Goal: Information Seeking & Learning: Understand process/instructions

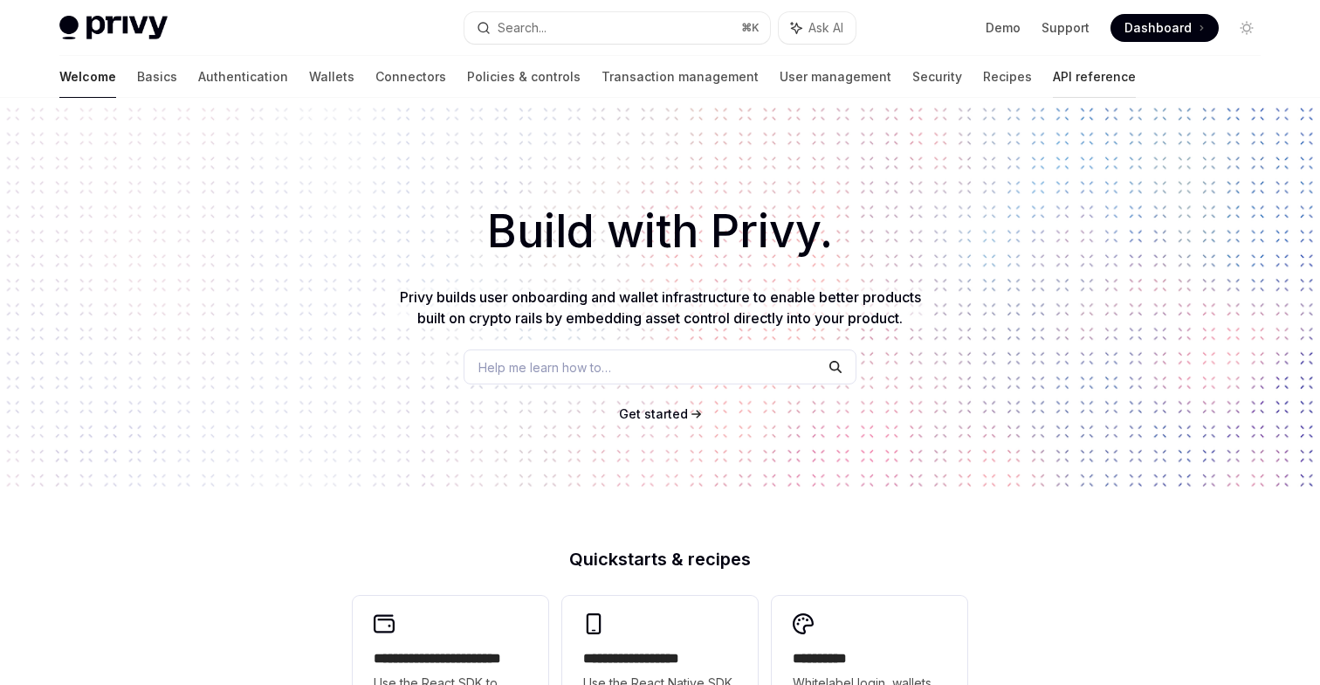
click at [1053, 76] on link "API reference" at bounding box center [1094, 77] width 83 height 42
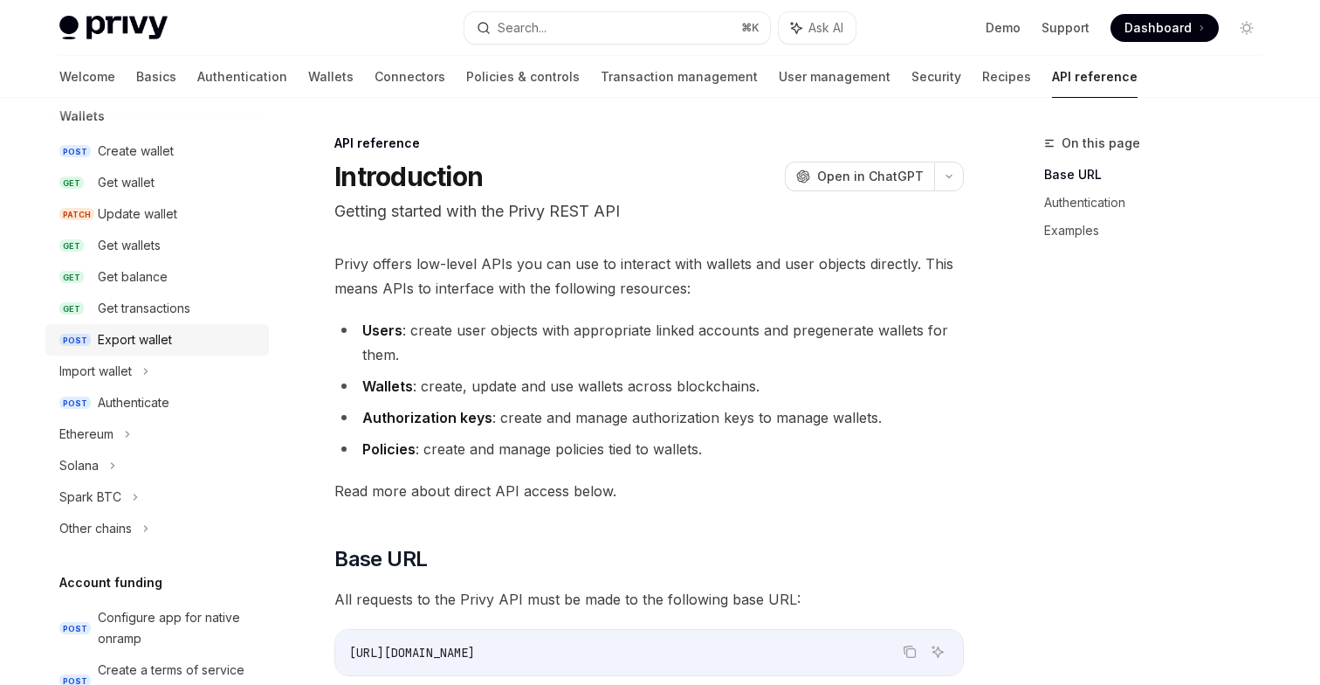
scroll to position [186, 0]
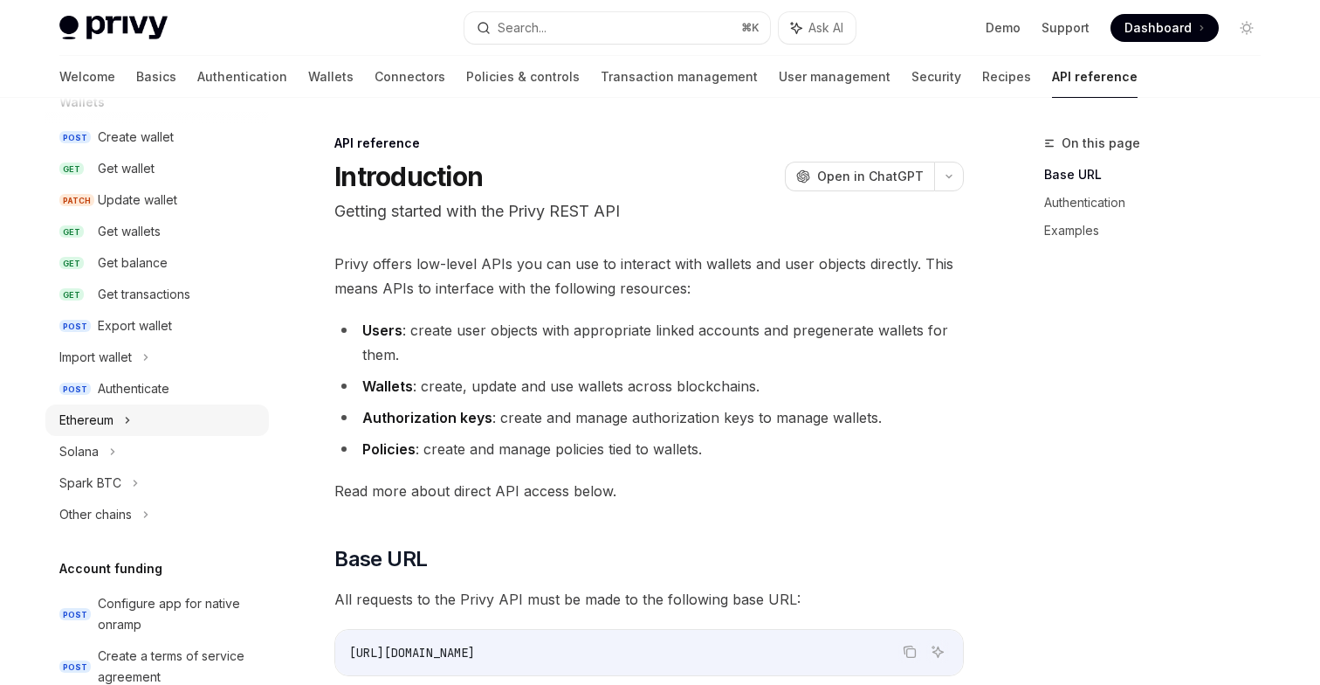
click at [136, 418] on div "Ethereum" at bounding box center [157, 419] width 224 height 31
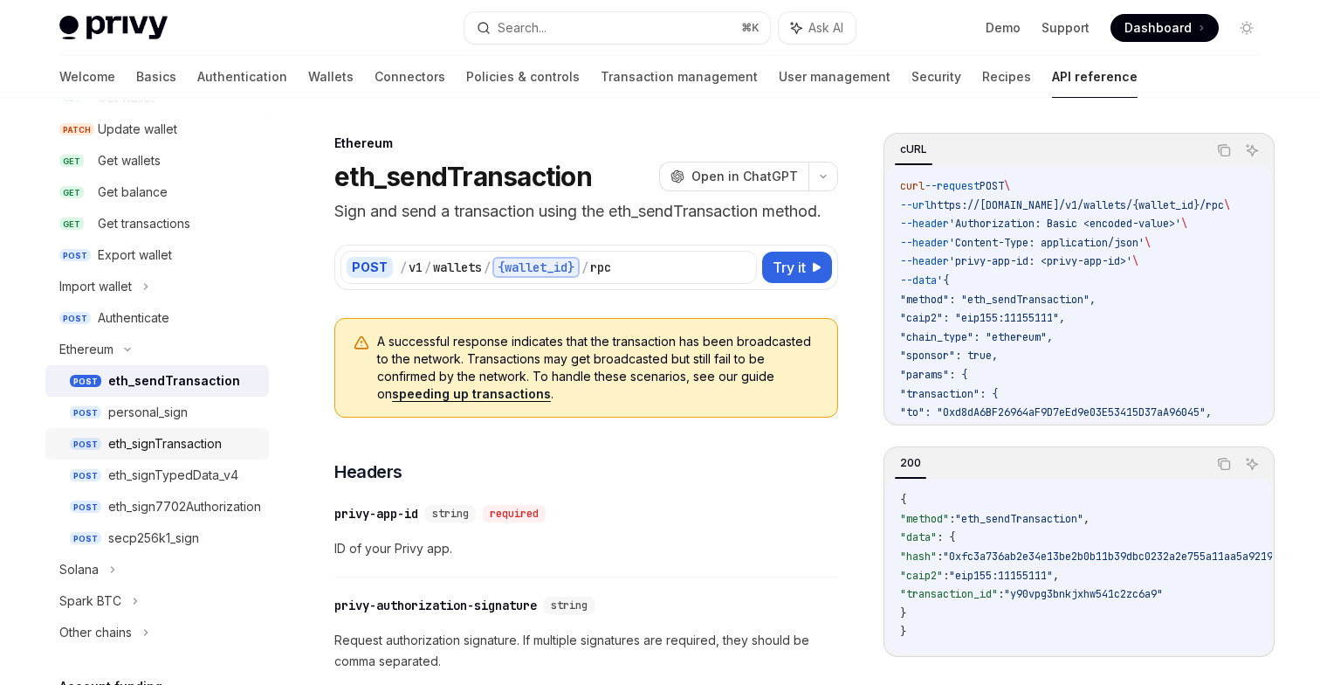
scroll to position [315, 0]
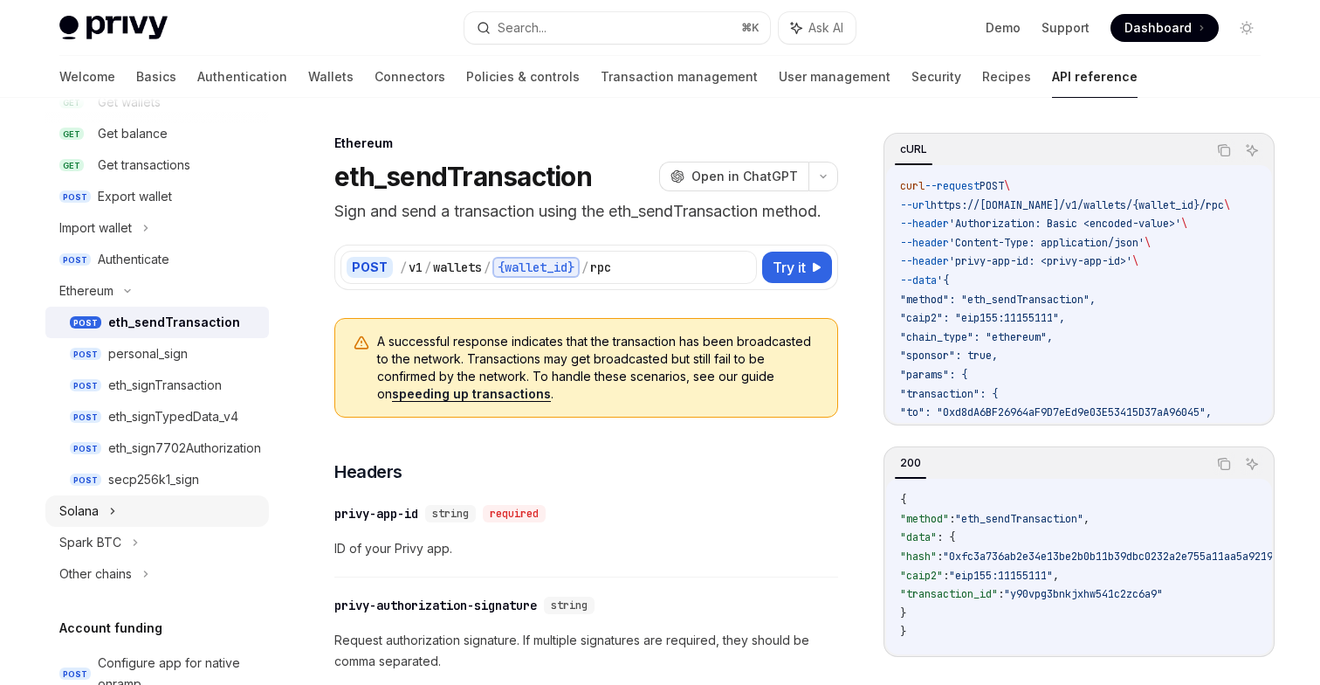
click at [128, 509] on div "Solana" at bounding box center [157, 510] width 224 height 31
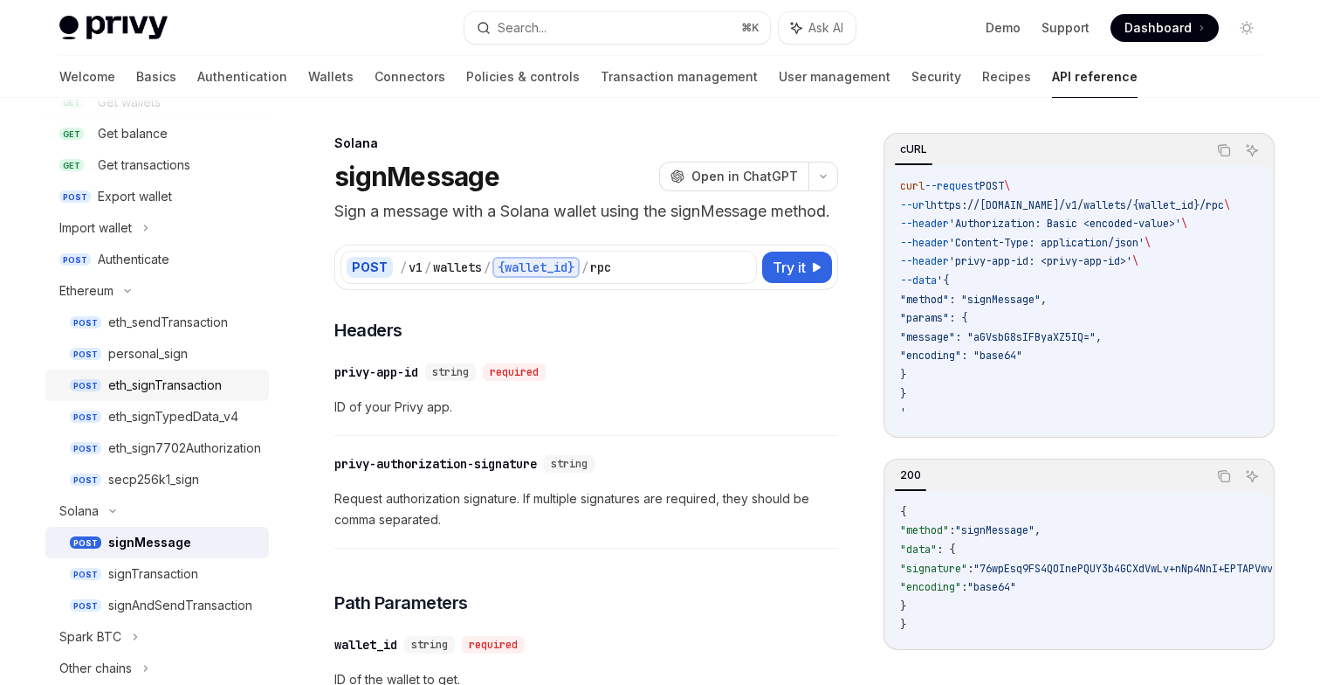
click at [175, 389] on div "eth_signTransaction" at bounding box center [165, 385] width 114 height 21
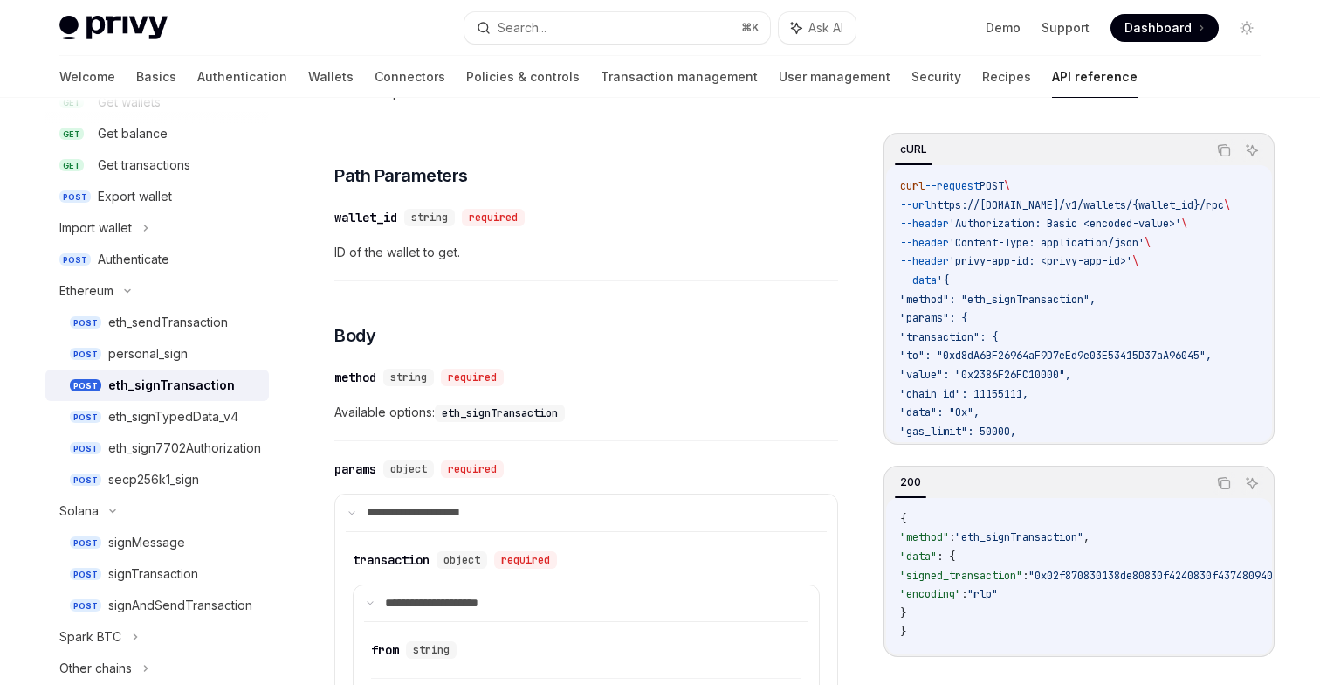
scroll to position [428, 0]
click at [473, 412] on code "eth_signTransaction" at bounding box center [500, 411] width 130 height 17
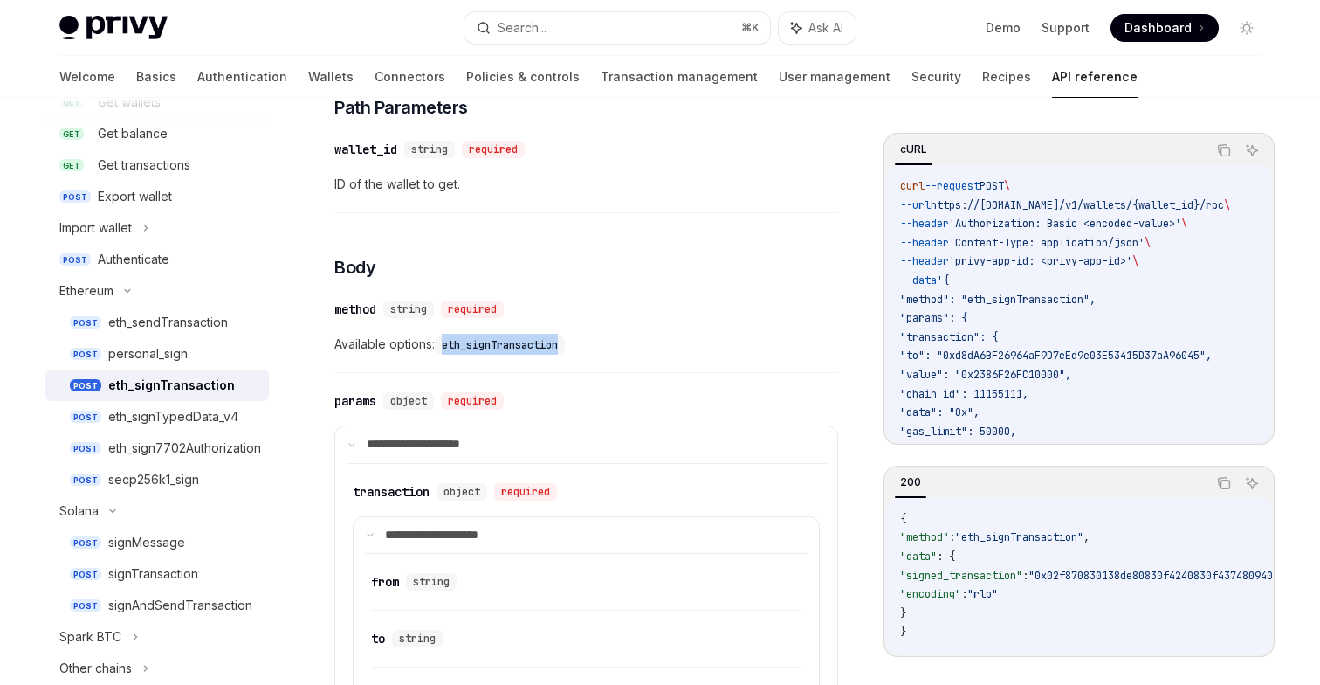
scroll to position [661, 0]
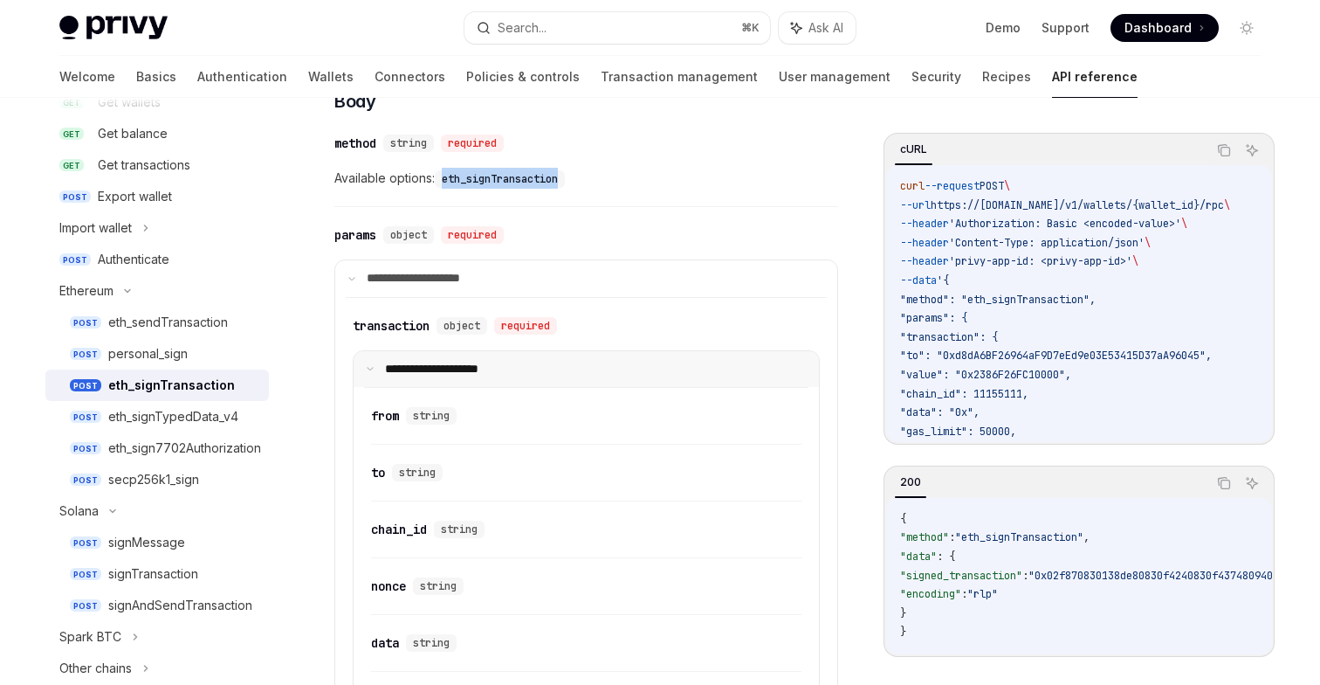
click at [374, 371] on icon at bounding box center [370, 368] width 9 height 9
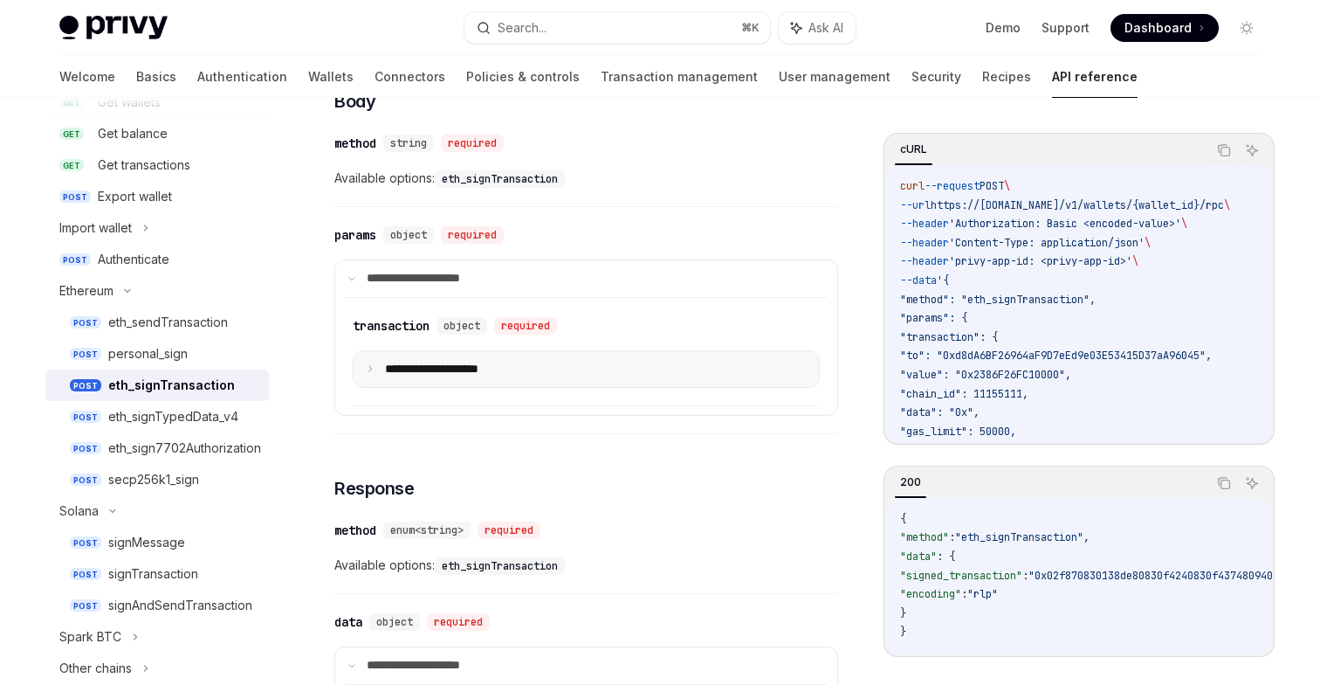
click at [374, 371] on icon at bounding box center [370, 368] width 9 height 9
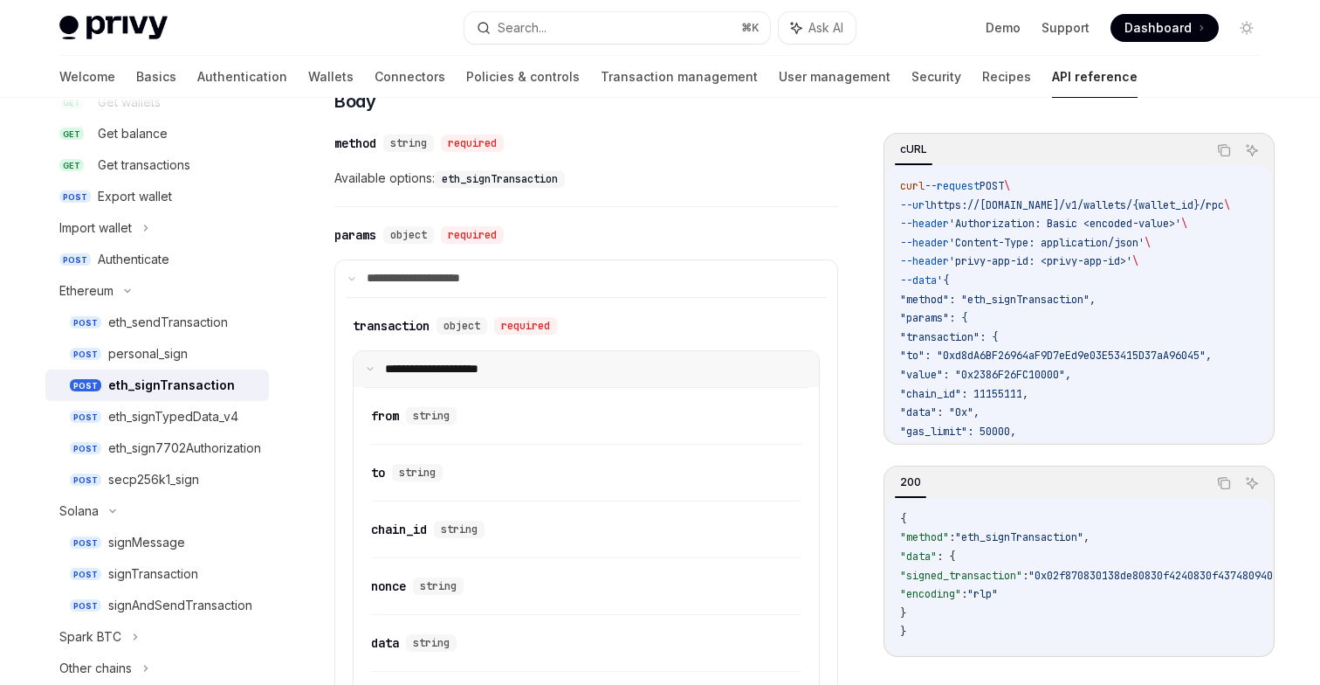
click at [374, 371] on icon at bounding box center [370, 368] width 9 height 9
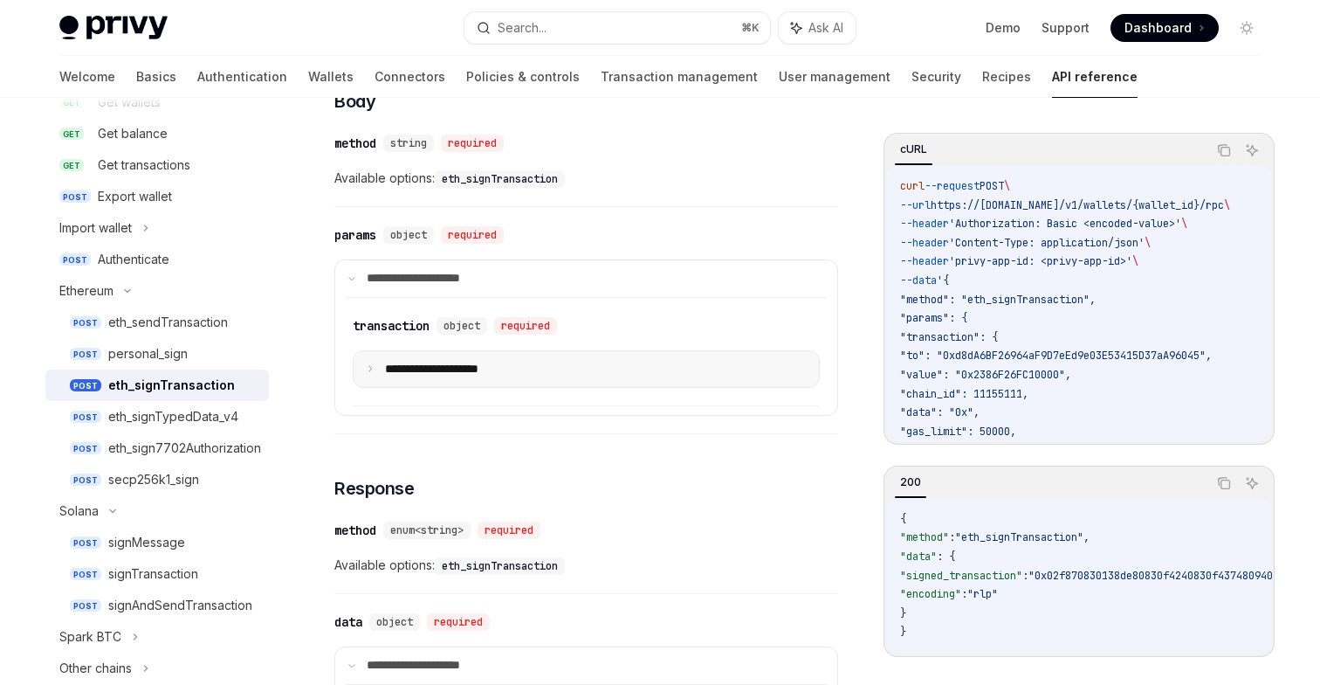
click at [374, 371] on icon at bounding box center [370, 368] width 9 height 9
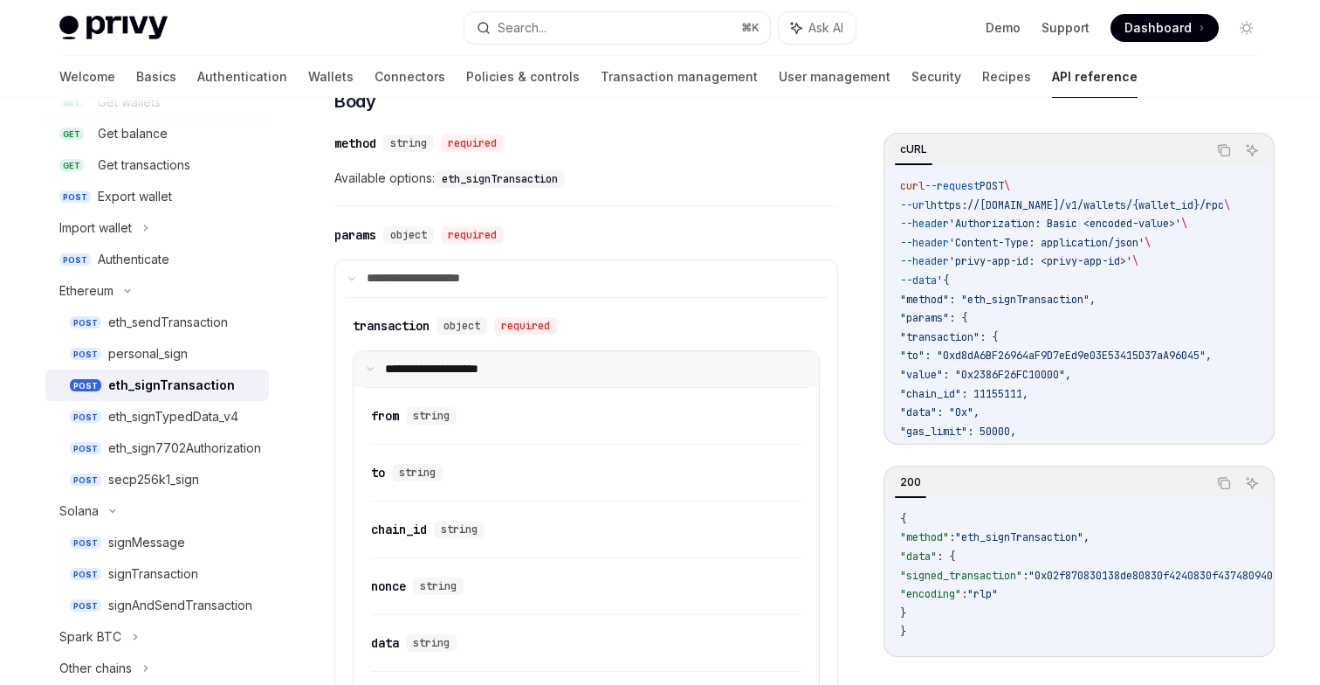
click at [374, 371] on icon at bounding box center [370, 368] width 9 height 9
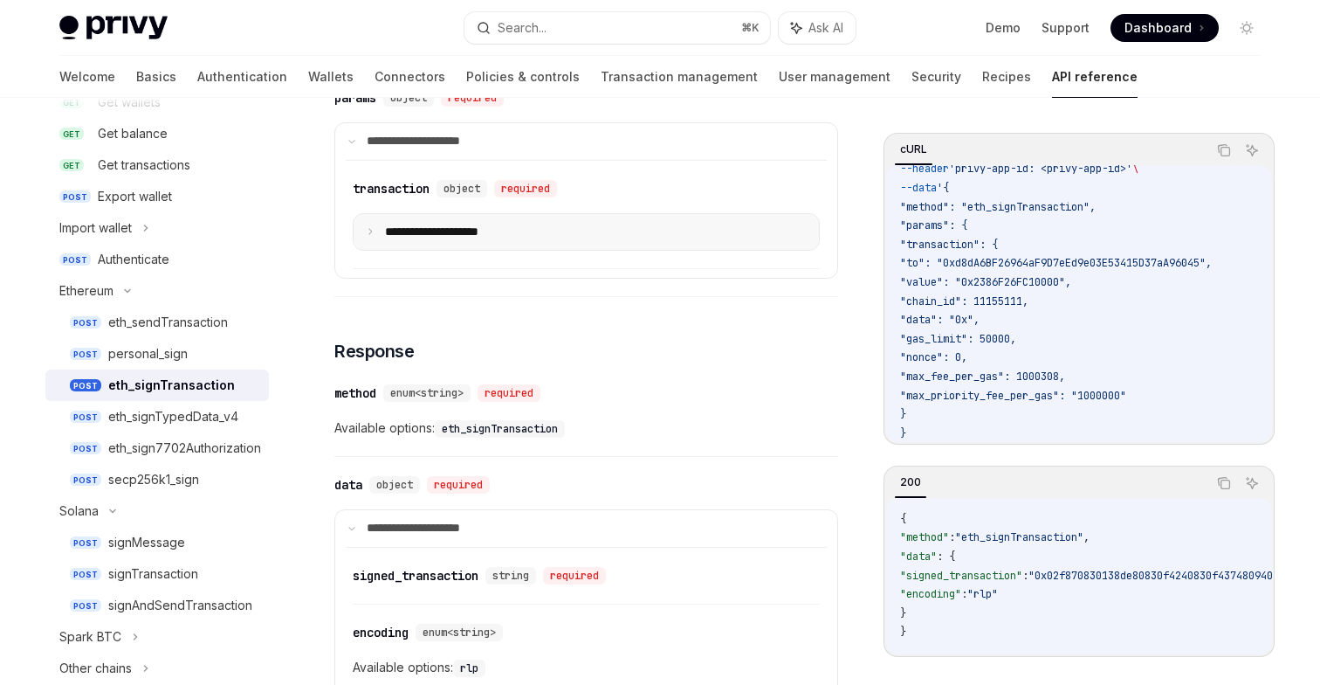
scroll to position [94, 0]
click at [995, 278] on span ""value": "0x2386F26FC10000"," at bounding box center [985, 280] width 171 height 14
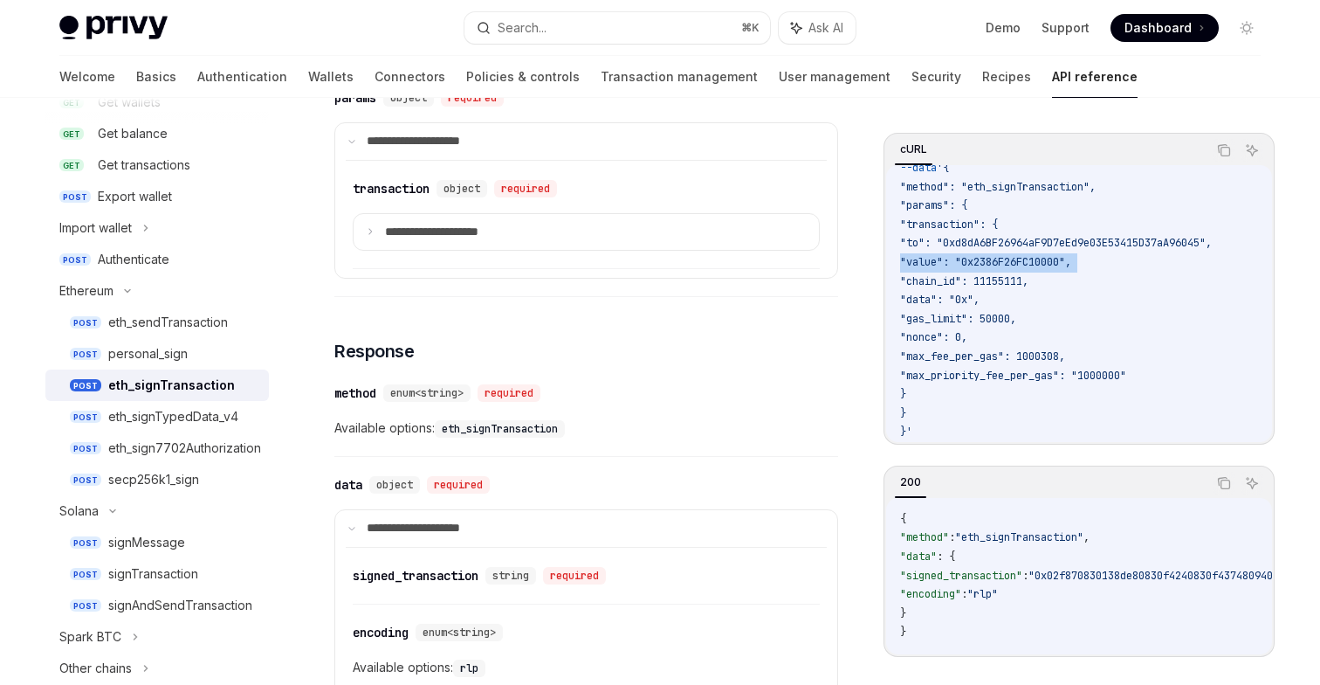
click at [1003, 274] on span ""chain_id": 11155111," at bounding box center [964, 281] width 128 height 14
click at [980, 293] on span ""data": "0x"," at bounding box center [939, 300] width 79 height 14
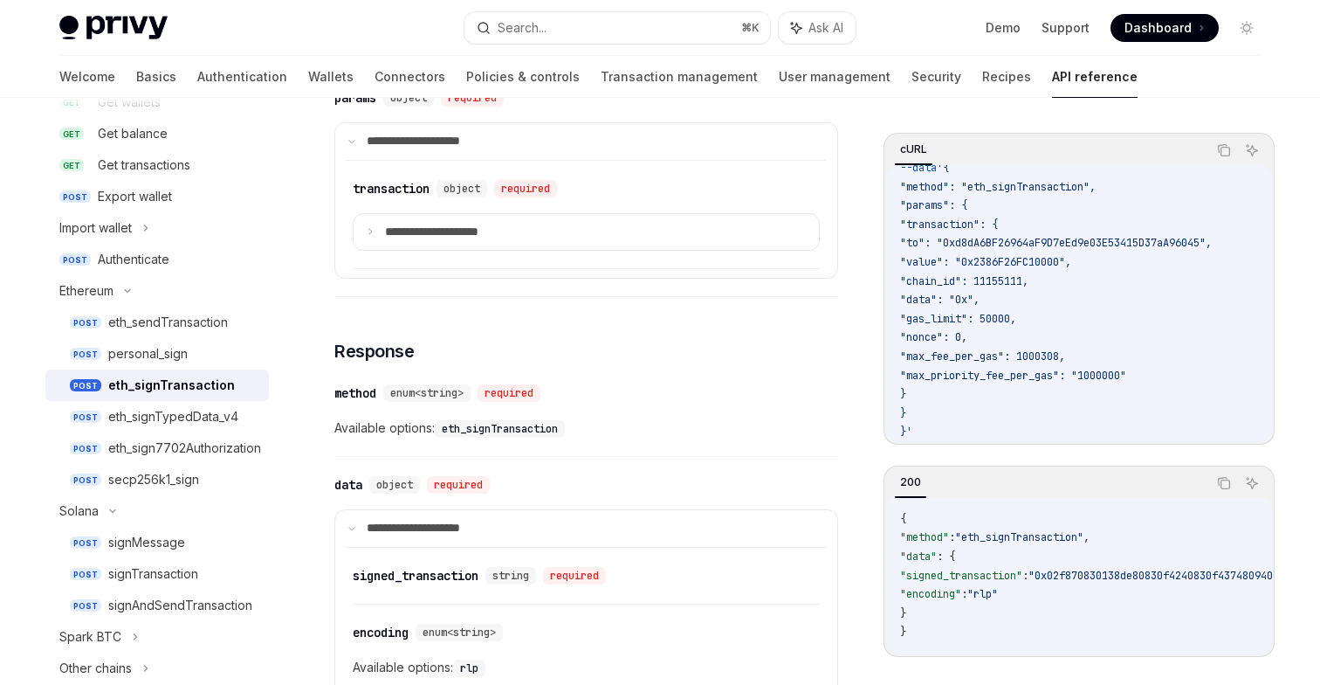
click at [980, 293] on span ""data": "0x"," at bounding box center [939, 300] width 79 height 14
click at [989, 312] on span ""gas_limit": 50000," at bounding box center [958, 319] width 116 height 14
click at [967, 330] on span ""nonce": 0," at bounding box center [933, 337] width 67 height 14
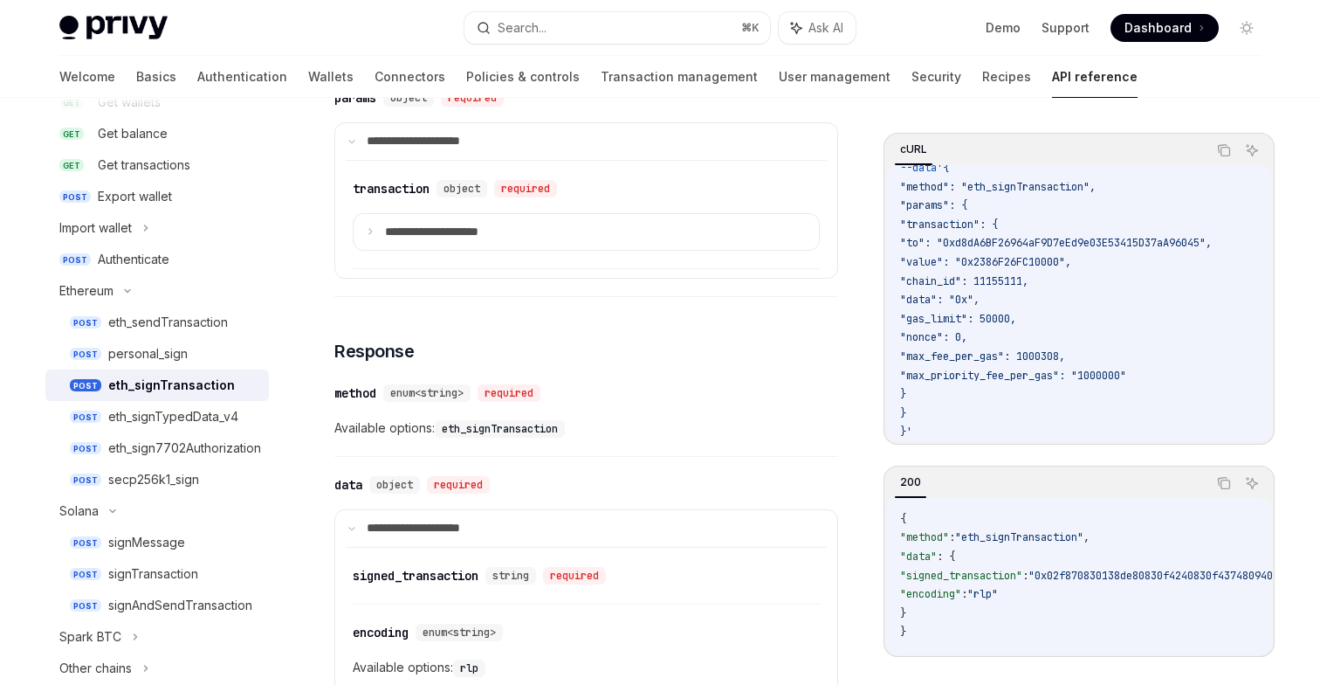
click at [967, 330] on span ""nonce": 0," at bounding box center [933, 337] width 67 height 14
click at [981, 349] on span ""max_fee_per_gas": 1000308," at bounding box center [982, 356] width 165 height 14
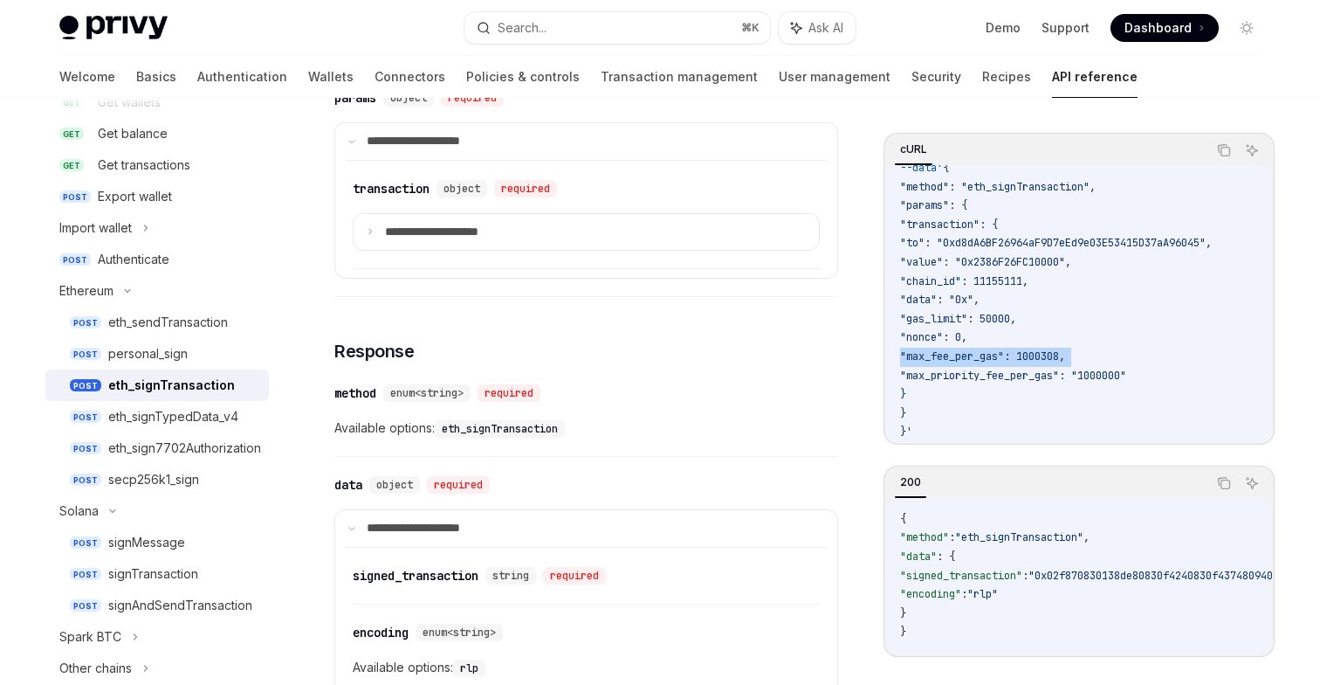
click at [981, 368] on span ""max_priority_fee_per_gas": "1000000"" at bounding box center [1013, 375] width 226 height 14
click at [984, 349] on span ""max_fee_per_gas": 1000308," at bounding box center [982, 356] width 165 height 14
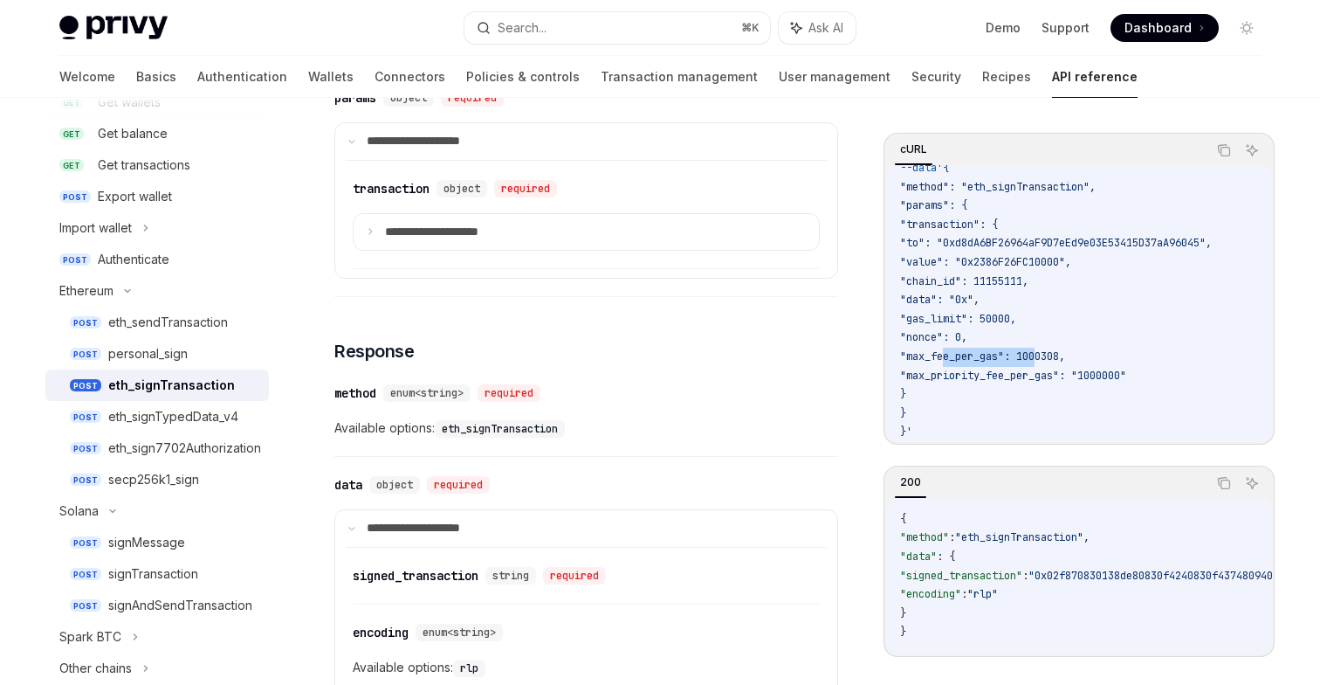
click at [984, 349] on span ""max_fee_per_gas": 1000308," at bounding box center [982, 356] width 165 height 14
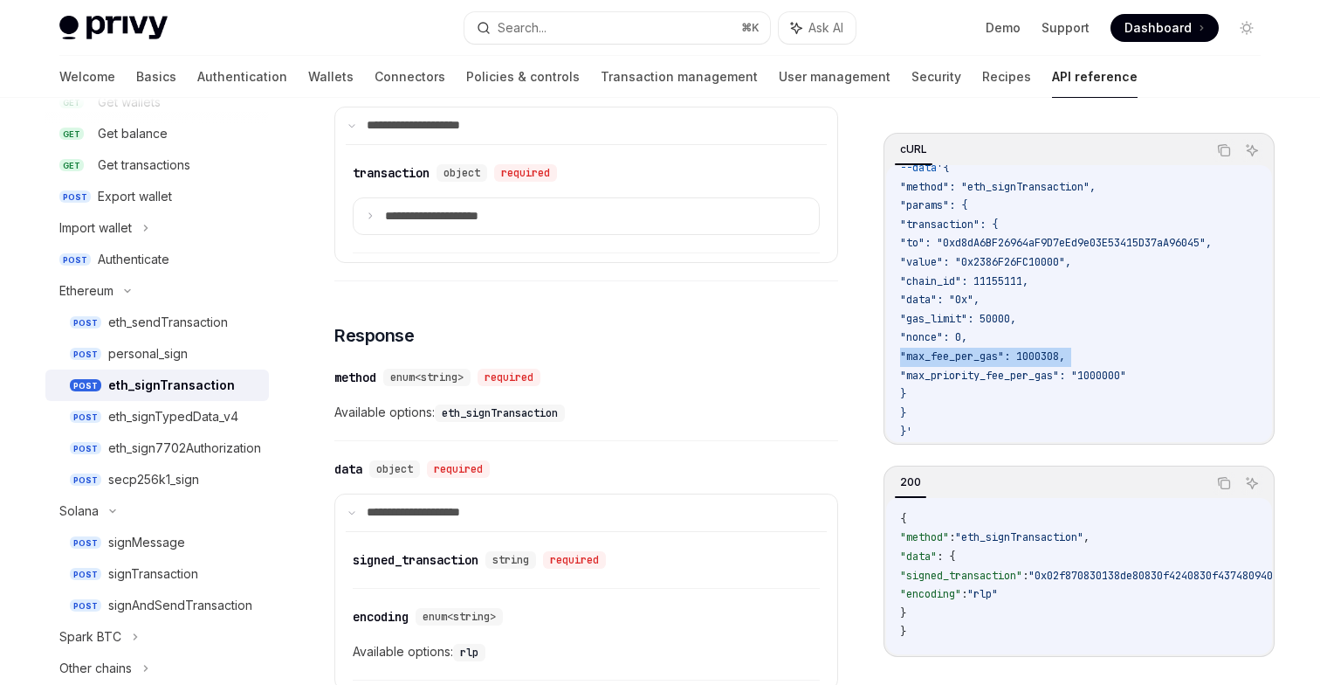
scroll to position [809, 0]
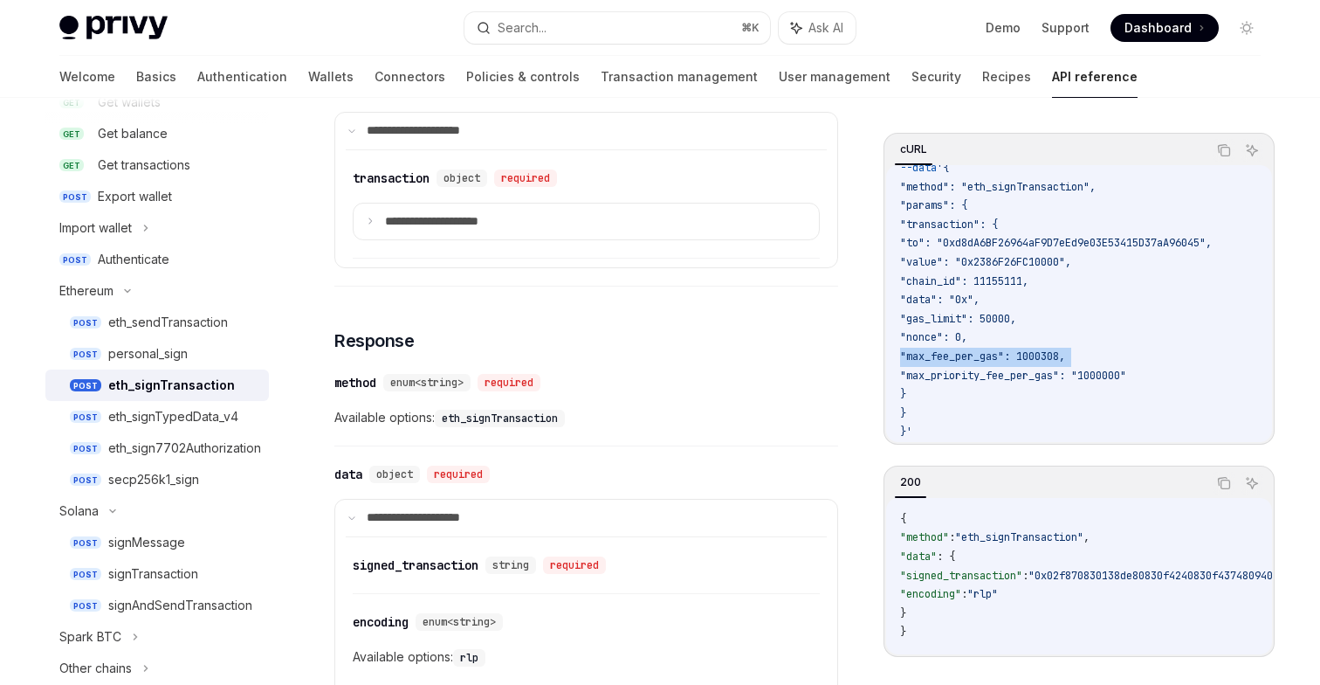
click at [998, 236] on span ""to": "0xd8dA6BF26964aF9D7eEd9e03E53415D37aA96045"," at bounding box center [1056, 243] width 312 height 14
click at [986, 255] on span ""value": "0x2386F26FC10000"," at bounding box center [985, 262] width 171 height 14
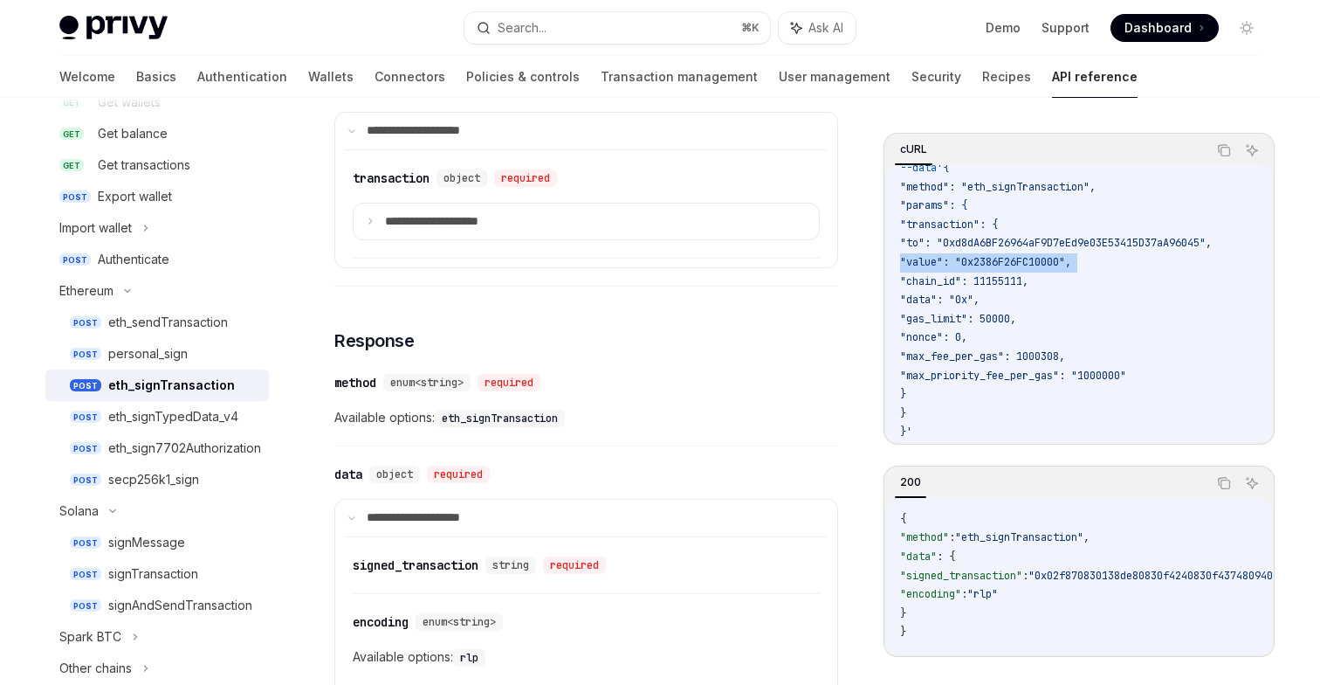
click at [974, 275] on code "curl --request POST \ --url https://[DOMAIN_NAME]/v1/wallets/{wallet_id}/rpc \ …" at bounding box center [1086, 253] width 372 height 377
click at [972, 293] on span ""data": "0x"," at bounding box center [939, 300] width 79 height 14
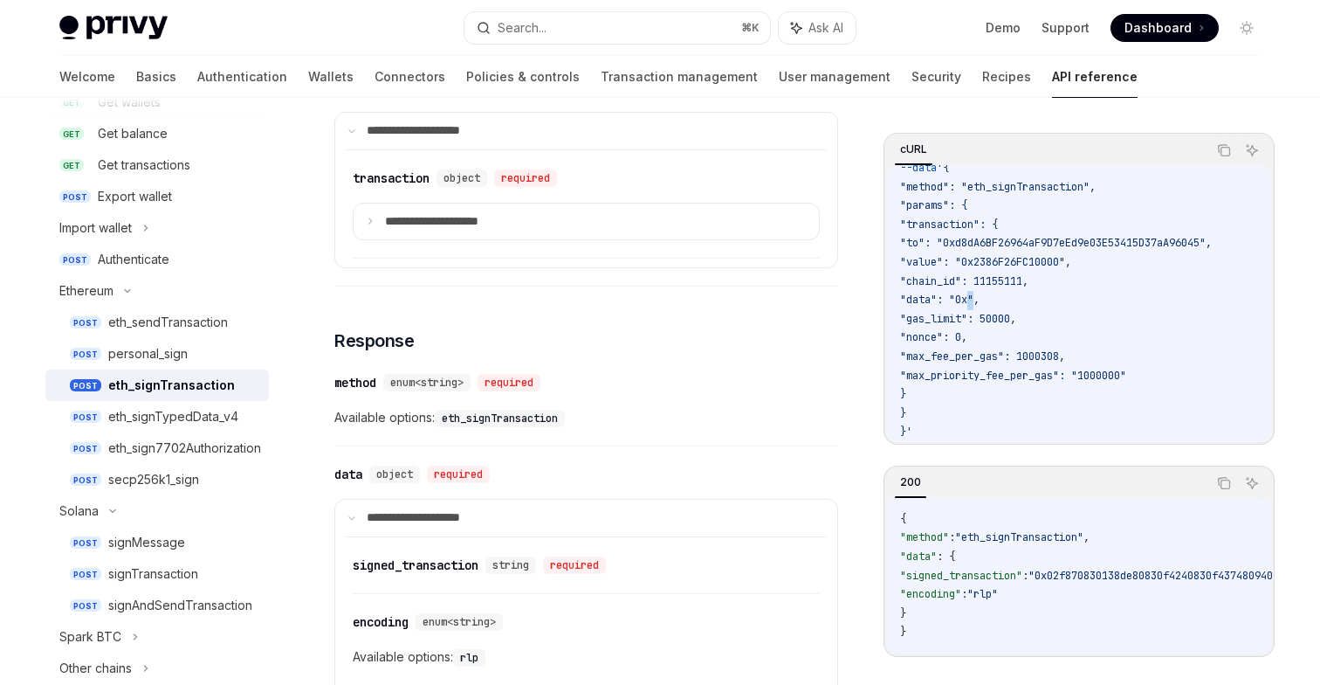
click at [972, 293] on span ""data": "0x"," at bounding box center [939, 300] width 79 height 14
click at [967, 312] on span ""gas_limit": 50000," at bounding box center [958, 319] width 116 height 14
click at [963, 330] on span ""nonce": 0," at bounding box center [933, 337] width 67 height 14
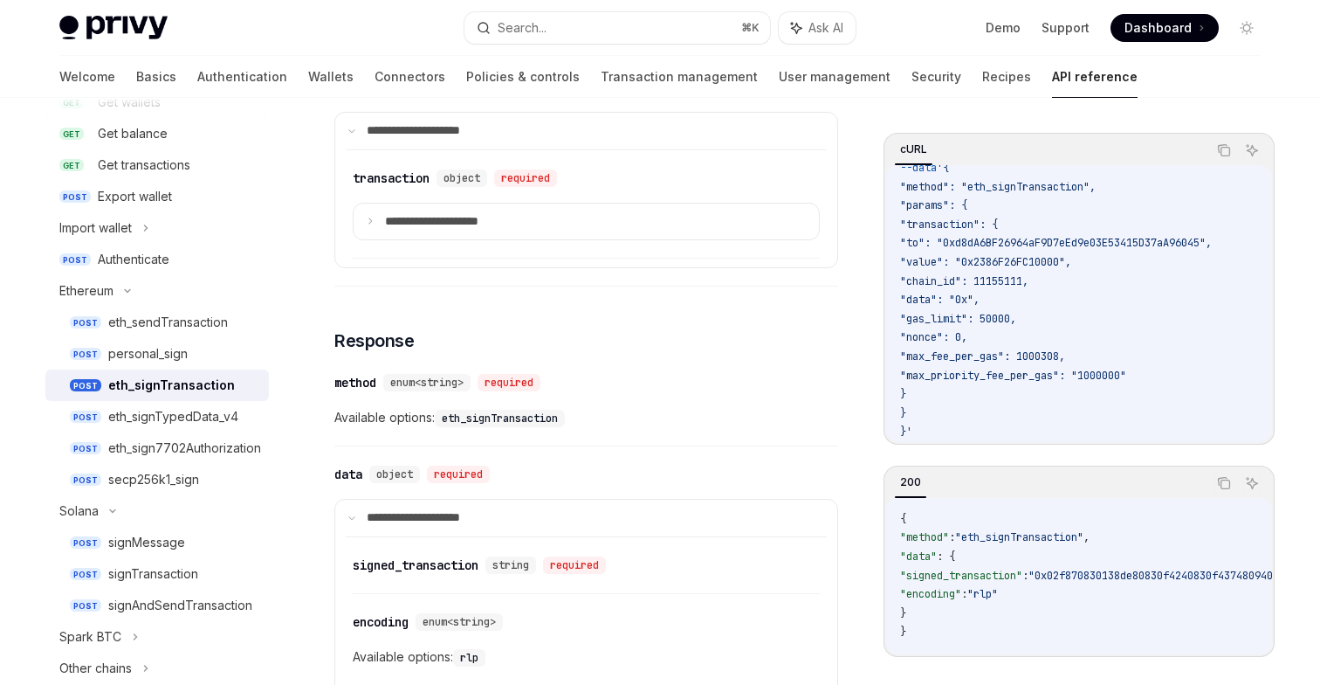
click at [963, 330] on span ""nonce": 0," at bounding box center [933, 337] width 67 height 14
click at [961, 349] on span ""max_fee_per_gas": 1000308," at bounding box center [982, 356] width 165 height 14
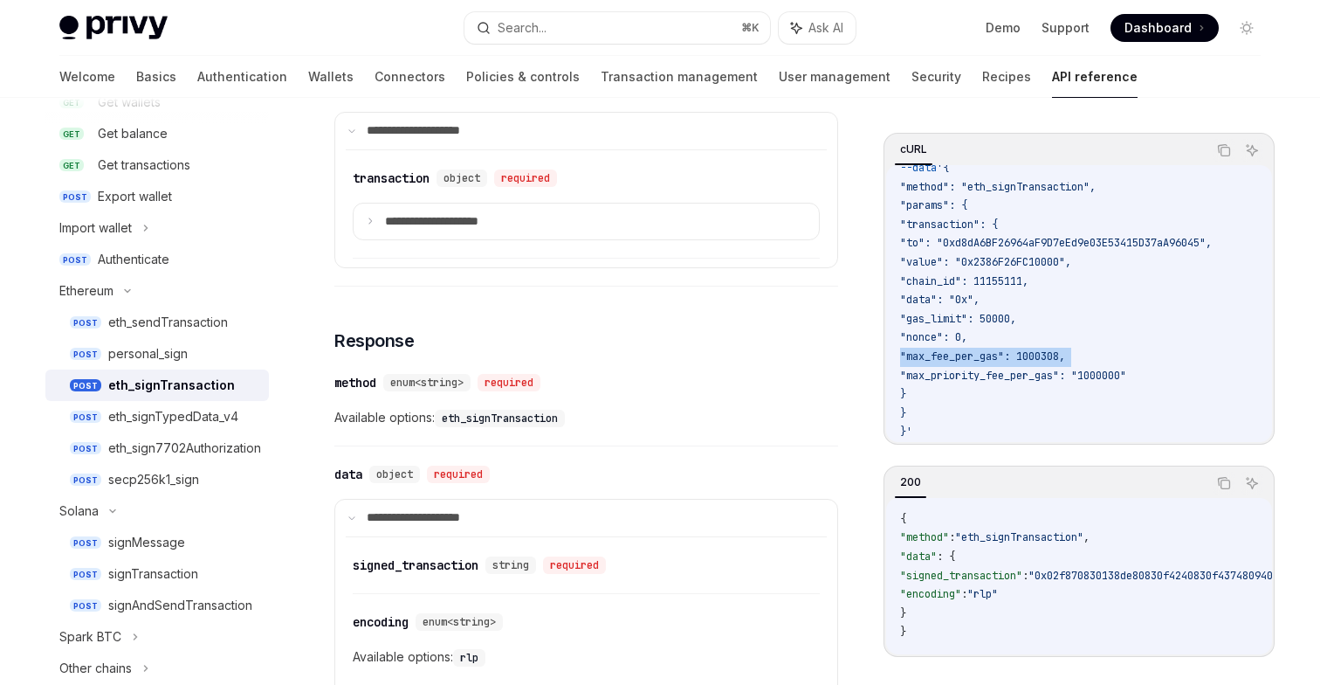
click at [961, 368] on span ""max_priority_fee_per_gas": "1000000"" at bounding box center [1013, 375] width 226 height 14
click at [781, 379] on div "​ method enum<string> required" at bounding box center [577, 382] width 486 height 21
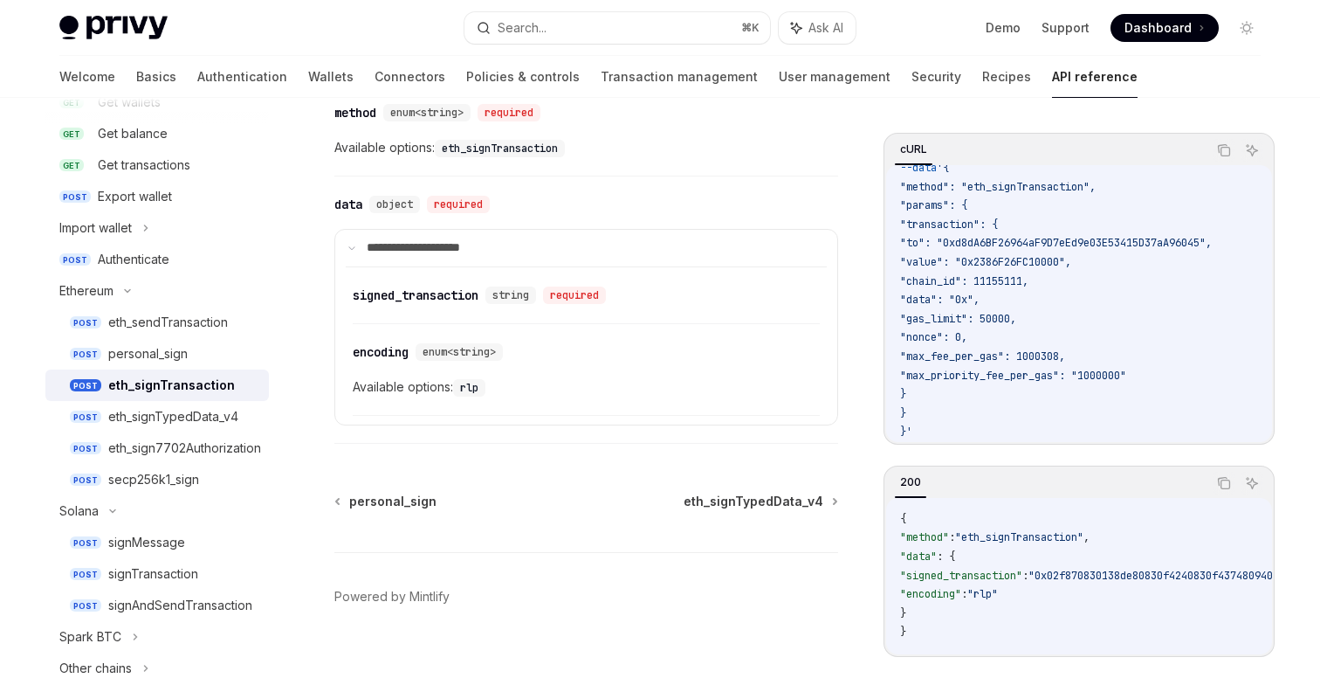
scroll to position [1096, 0]
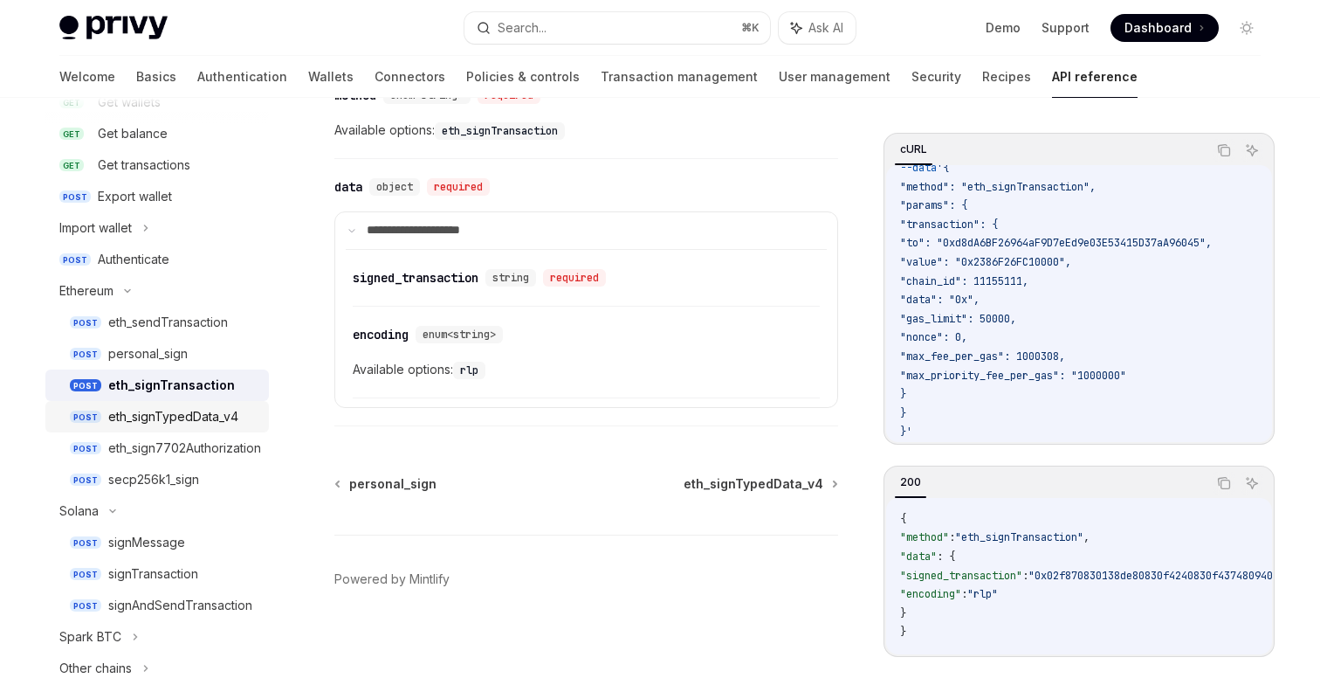
click at [215, 419] on div "eth_signTypedData_v4" at bounding box center [173, 416] width 130 height 21
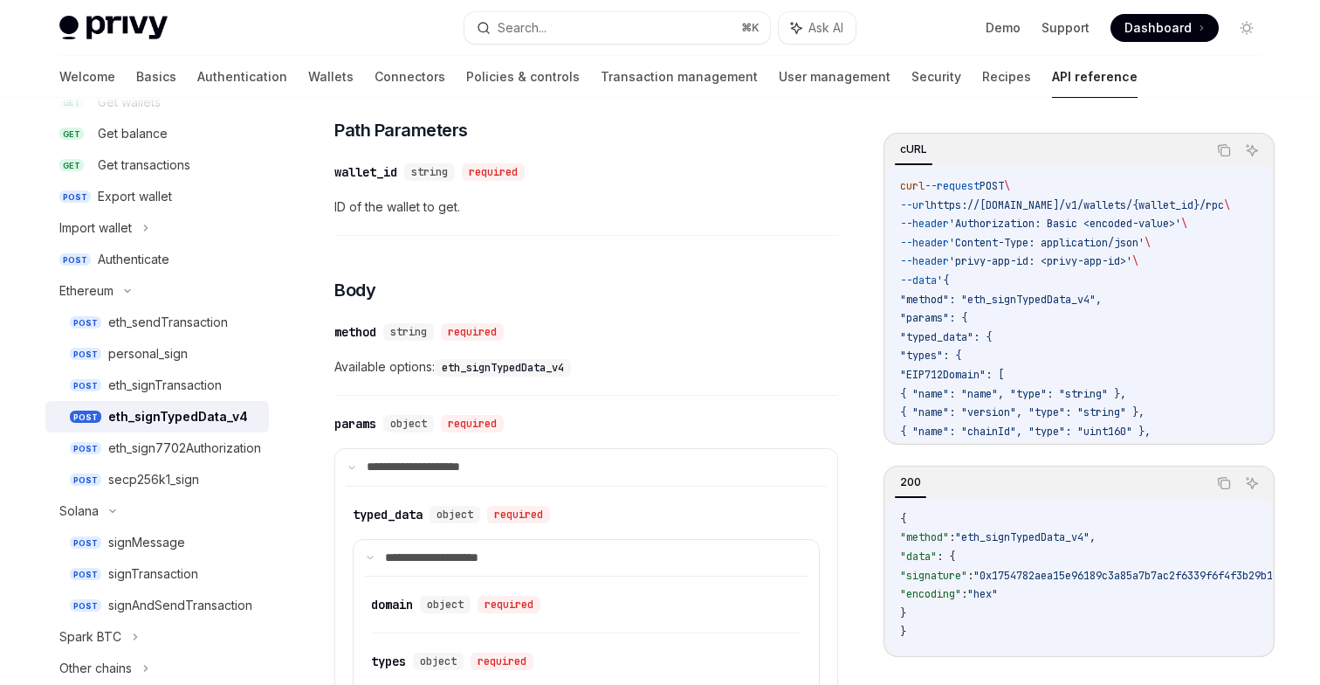
scroll to position [683, 0]
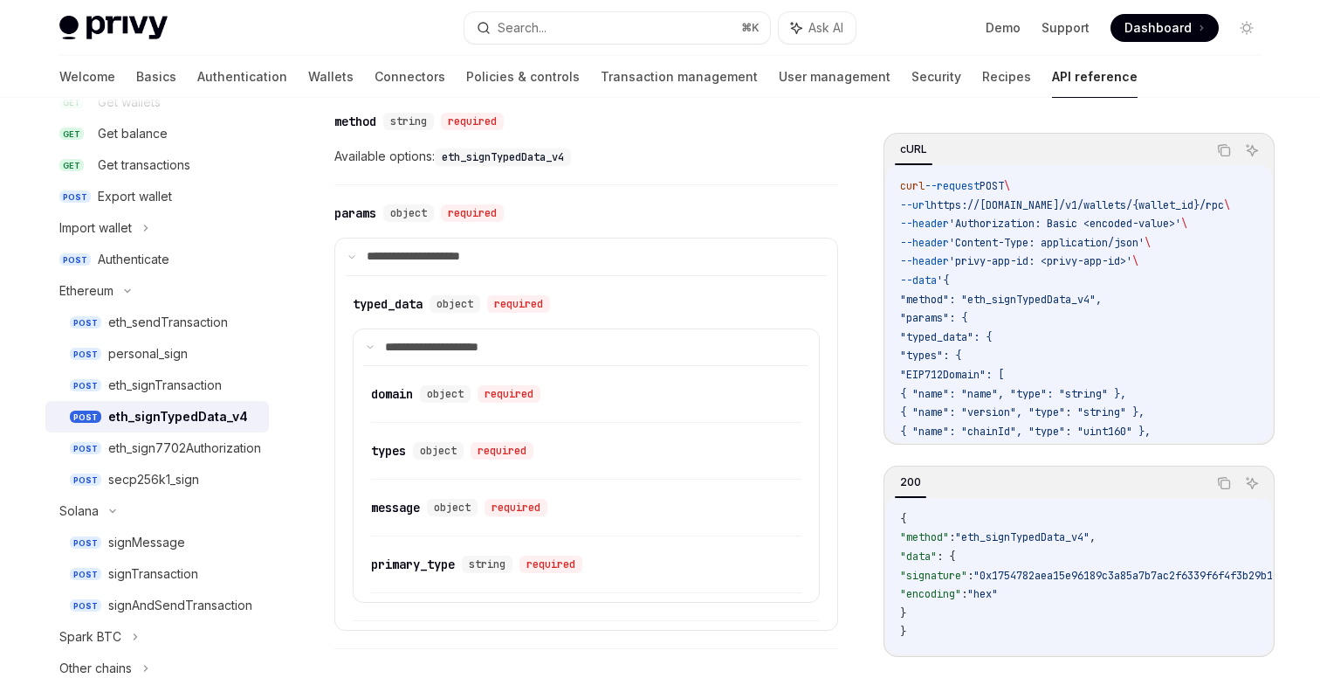
click at [1125, 302] on code "curl --request POST \ --url https://[DOMAIN_NAME]/v1/wallets/{wallet_id}/rpc \ …" at bounding box center [1119, 620] width 439 height 886
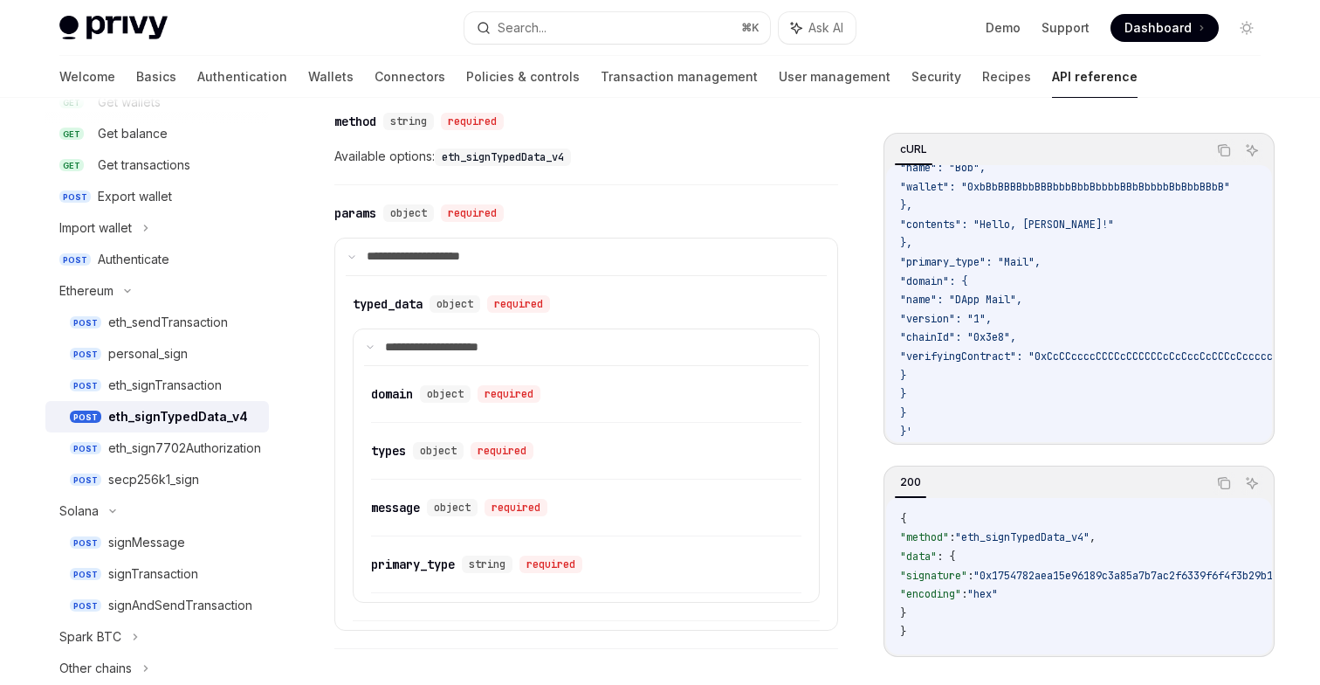
scroll to position [636, 0]
click at [1012, 349] on span ""verifyingContract": "0xCcCCccccCCCCcCCCCCCcCcCccCcCCCcCcccccccC"" at bounding box center [1098, 356] width 397 height 14
click at [391, 370] on attributesChildren "​ domain object required ​ types object required ​ message object required ​ pr…" at bounding box center [586, 479] width 444 height 228
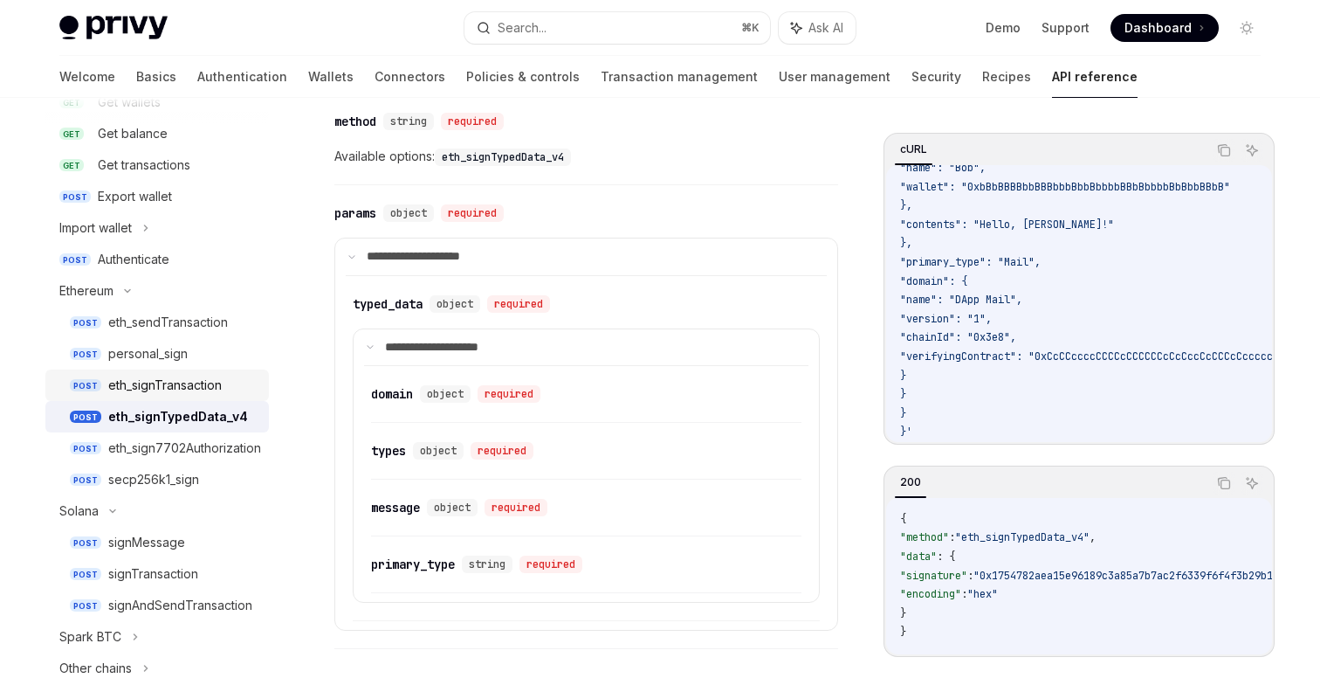
click at [180, 382] on div "eth_signTransaction" at bounding box center [165, 385] width 114 height 21
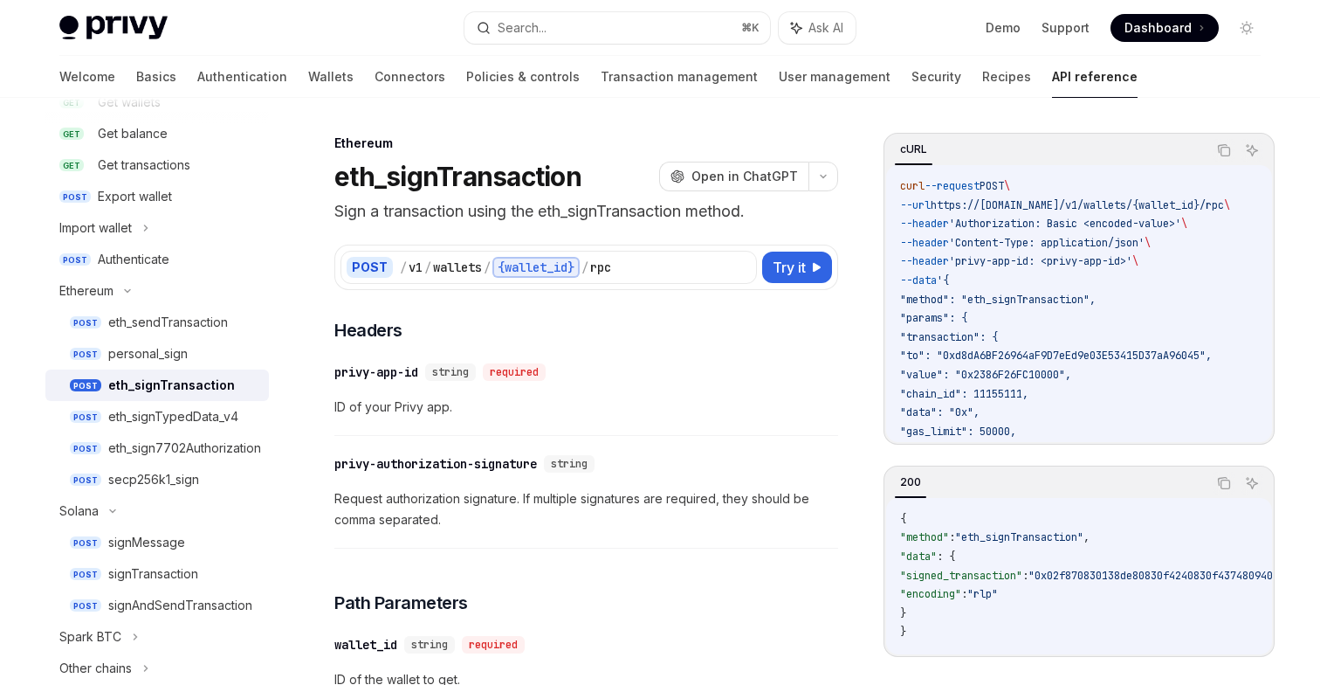
click at [382, 434] on div "​ privy-app-id string required ID of your Privy app." at bounding box center [586, 394] width 504 height 83
click at [136, 69] on link "Basics" at bounding box center [156, 77] width 40 height 42
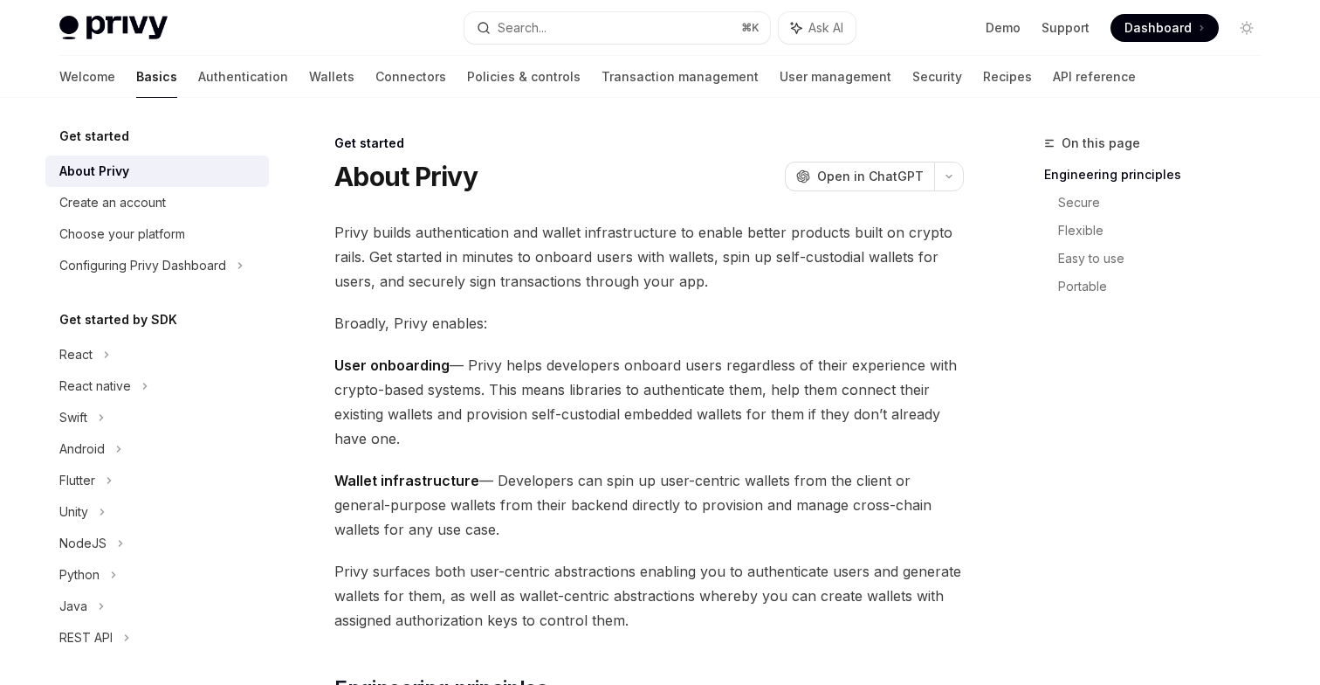
click at [392, 274] on span "Privy builds authentication and wallet infrastructure to enable better products…" at bounding box center [649, 256] width 630 height 73
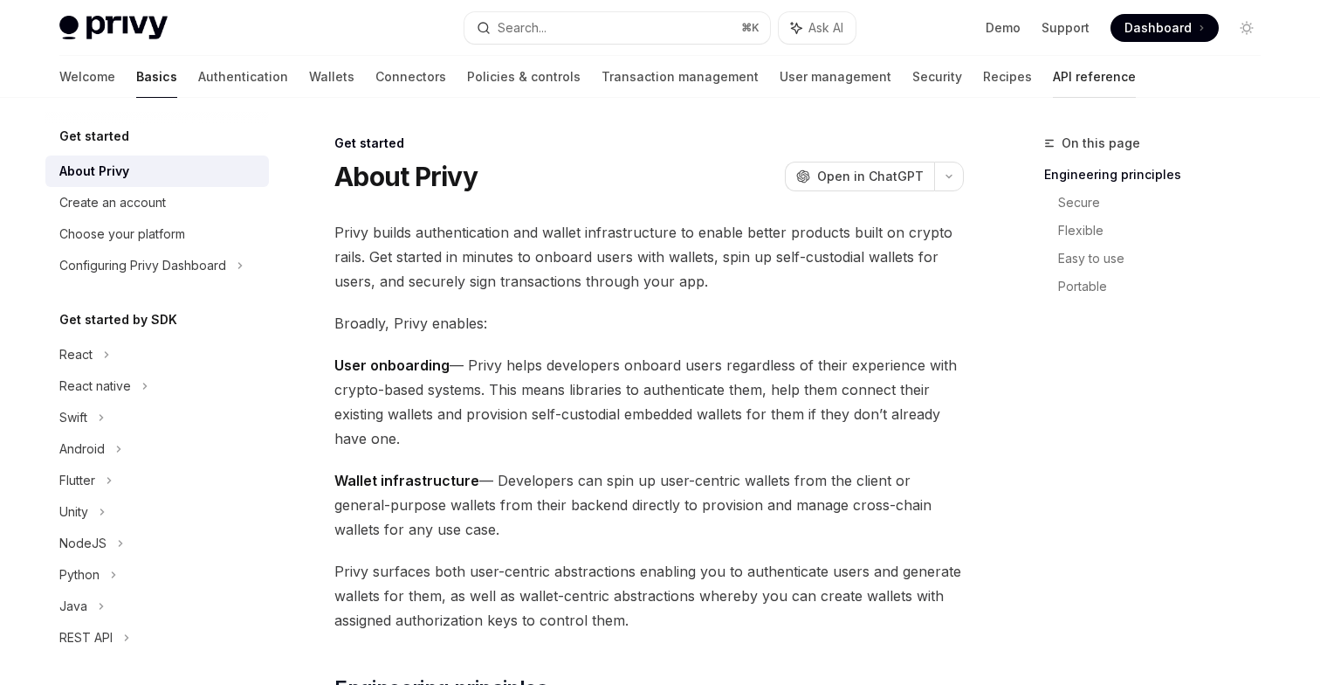
click at [1053, 83] on link "API reference" at bounding box center [1094, 77] width 83 height 42
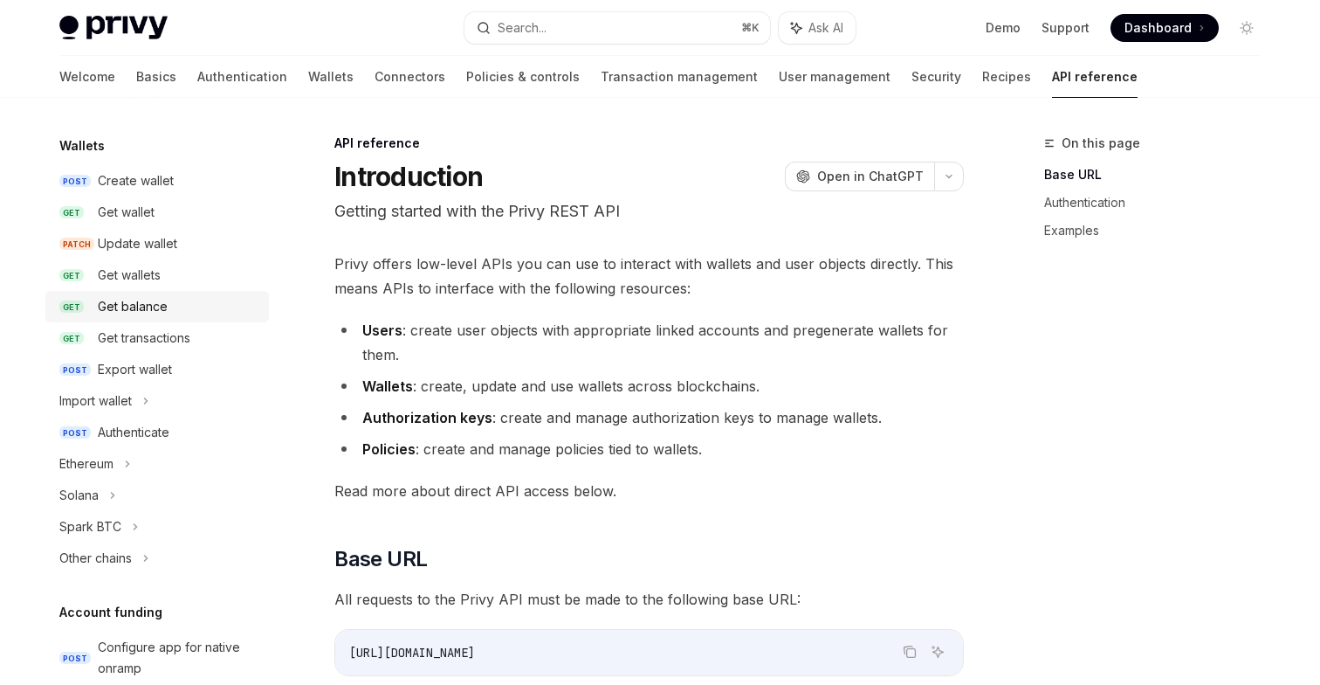
scroll to position [160, 0]
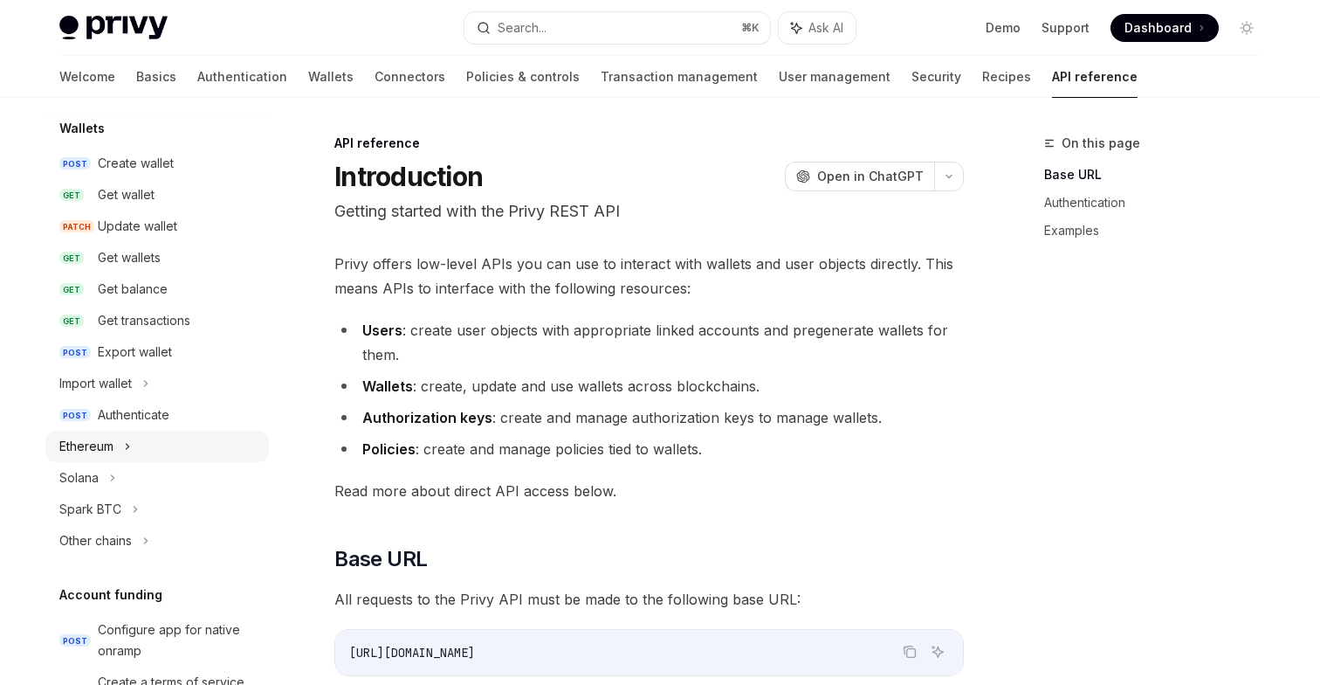
click at [144, 444] on div "Ethereum" at bounding box center [157, 445] width 224 height 31
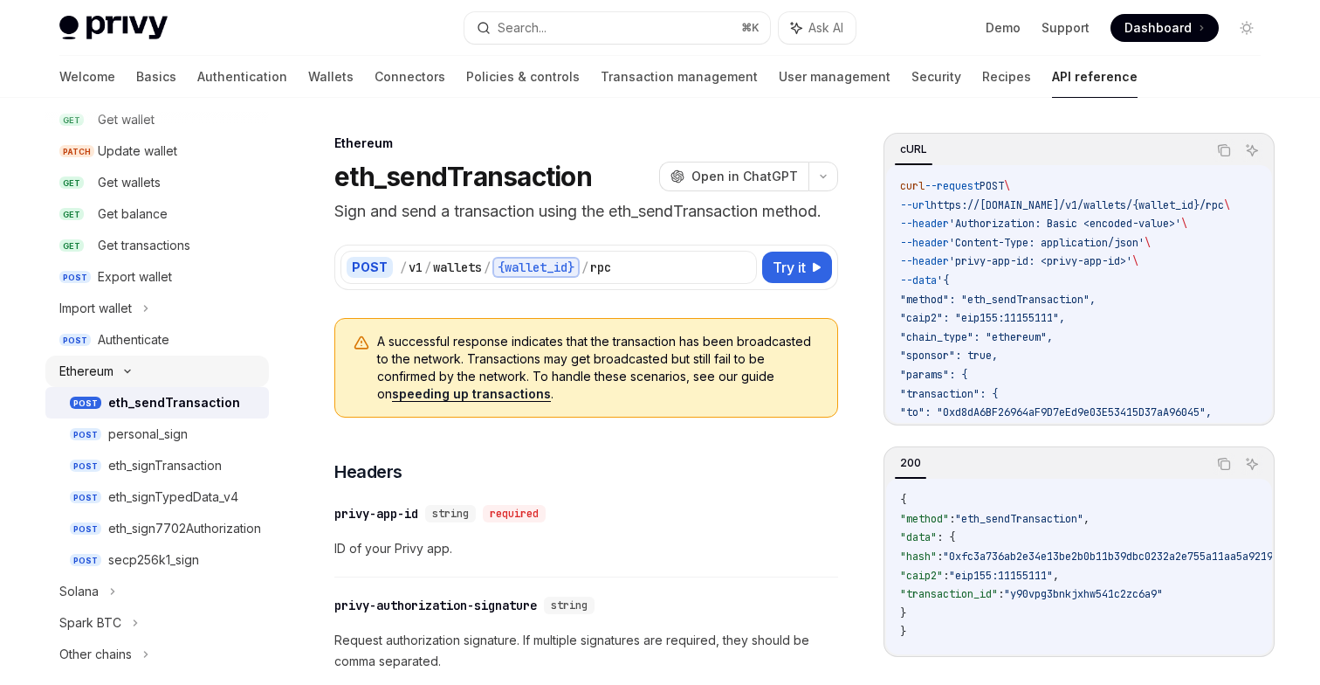
scroll to position [237, 0]
click at [160, 465] on div "eth_signTransaction" at bounding box center [165, 462] width 114 height 21
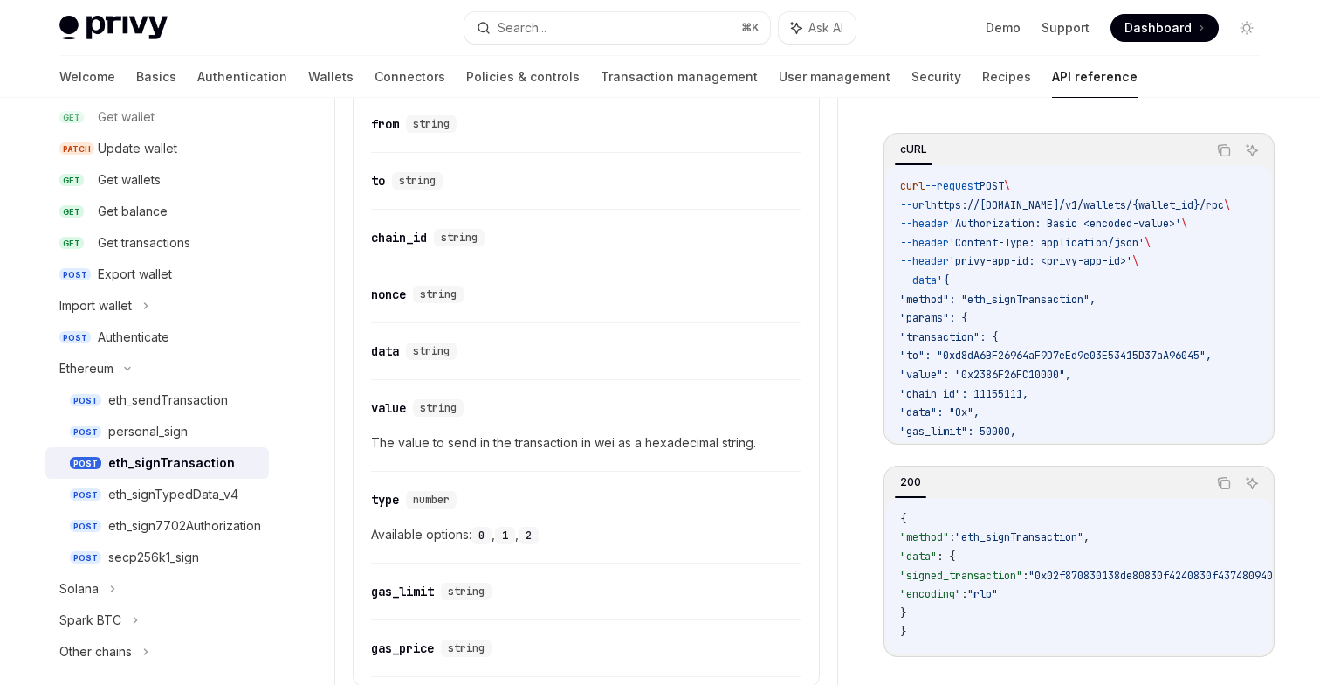
scroll to position [991, 0]
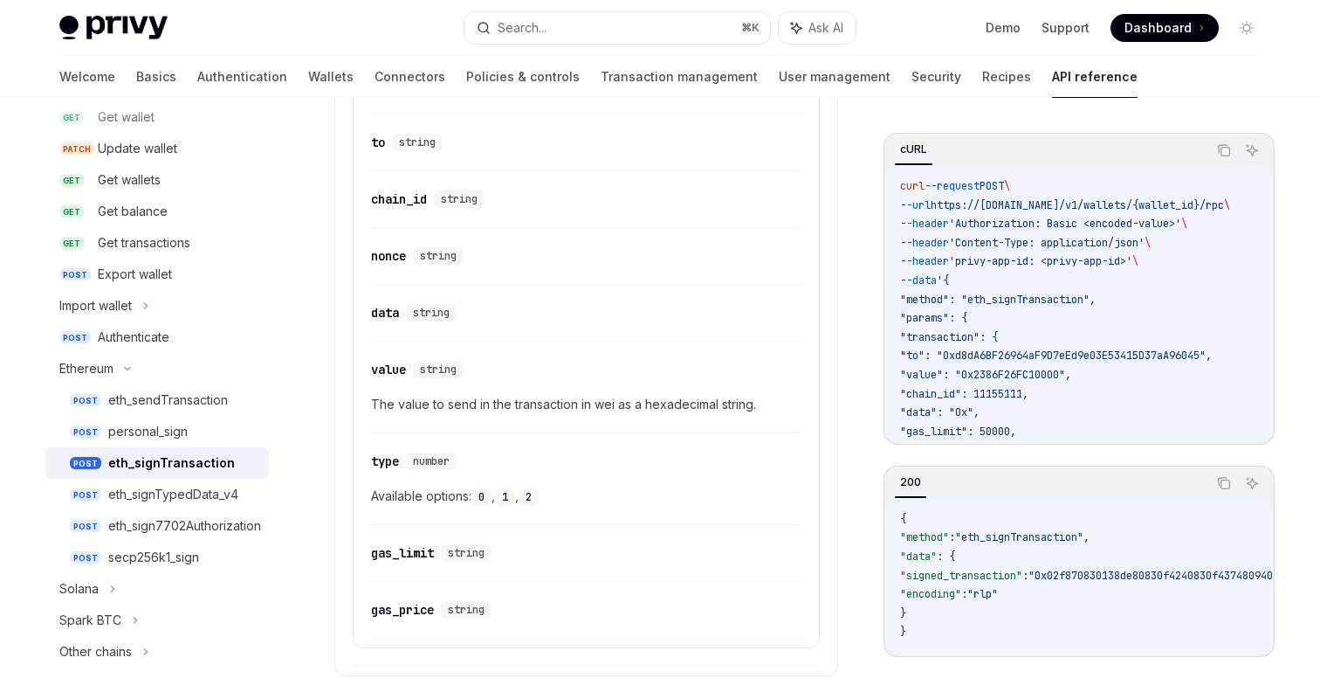
click at [509, 495] on code "1" at bounding box center [505, 496] width 20 height 17
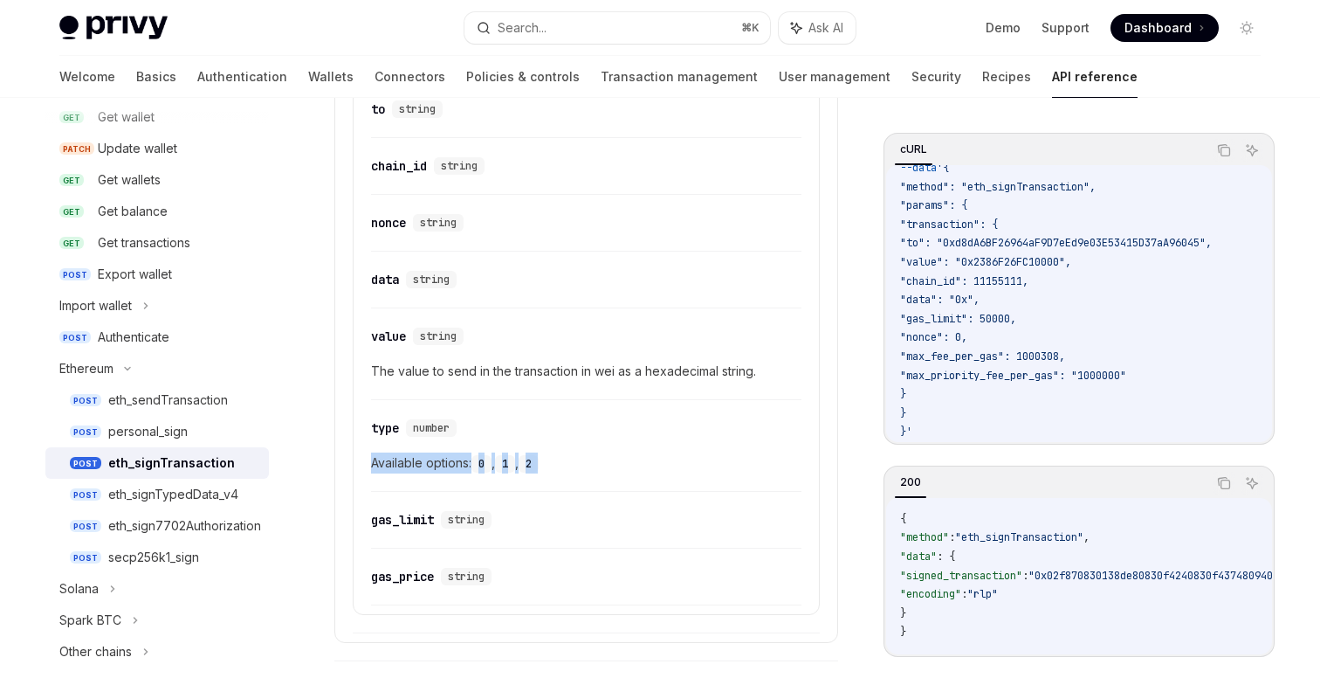
scroll to position [956, 0]
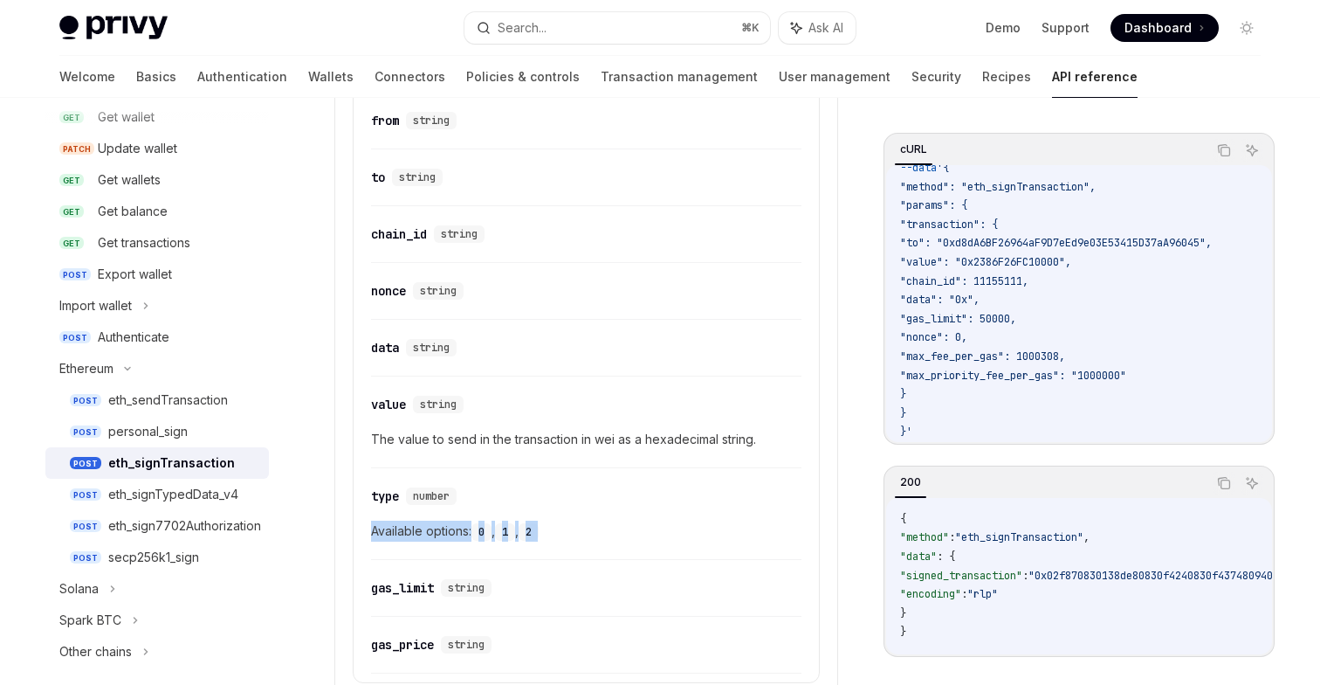
click at [692, 540] on span "Available options: 0 , 1 , 2" at bounding box center [586, 530] width 430 height 21
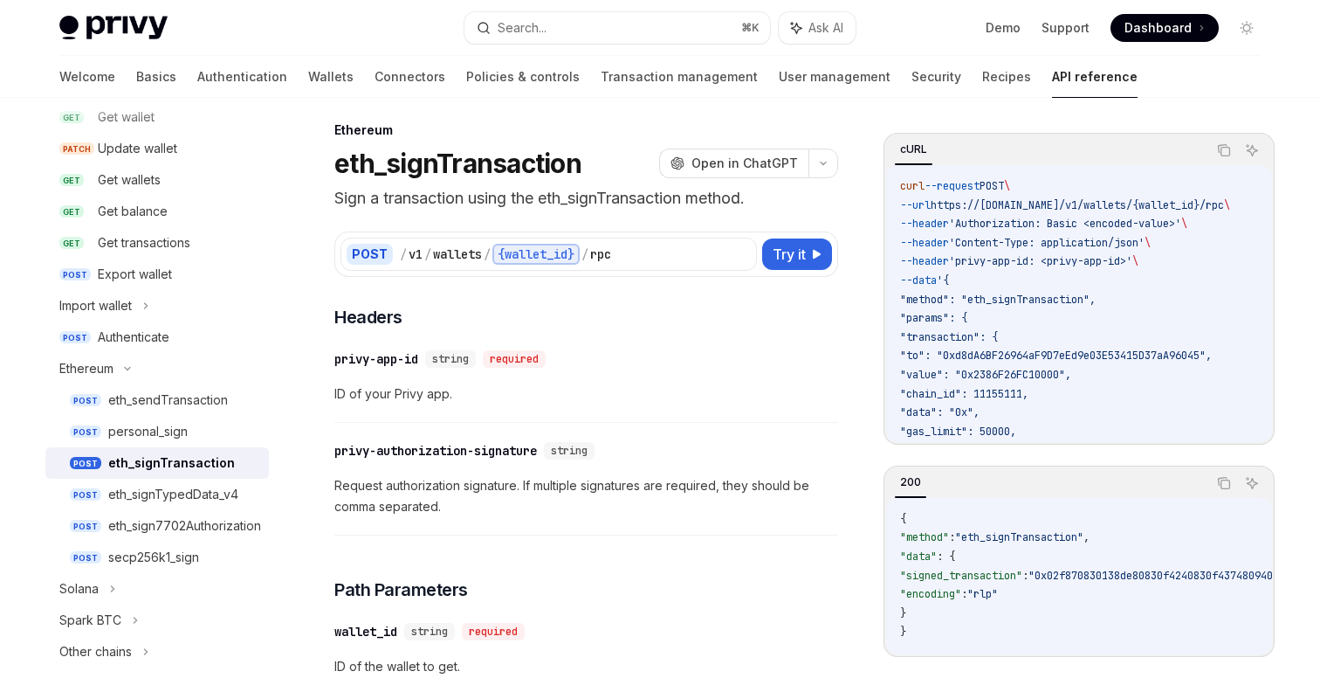
scroll to position [0, 0]
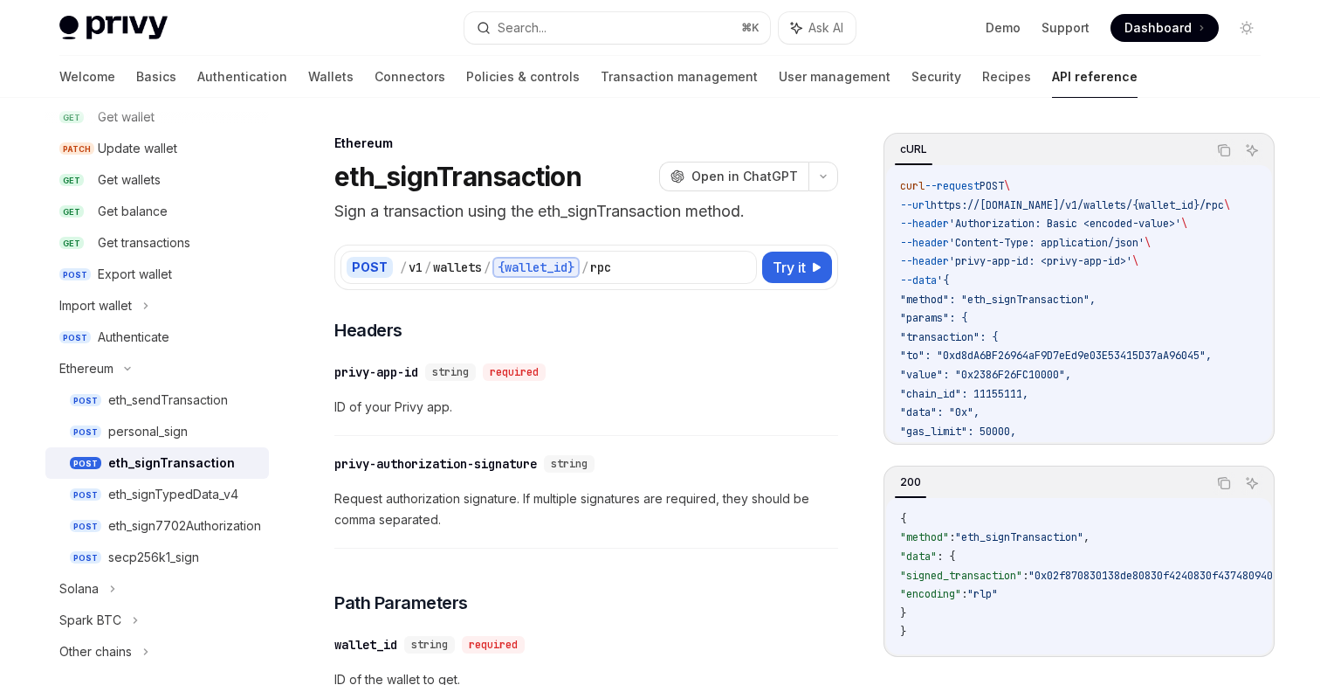
click at [734, 381] on div "​ privy-app-id string required" at bounding box center [577, 371] width 486 height 21
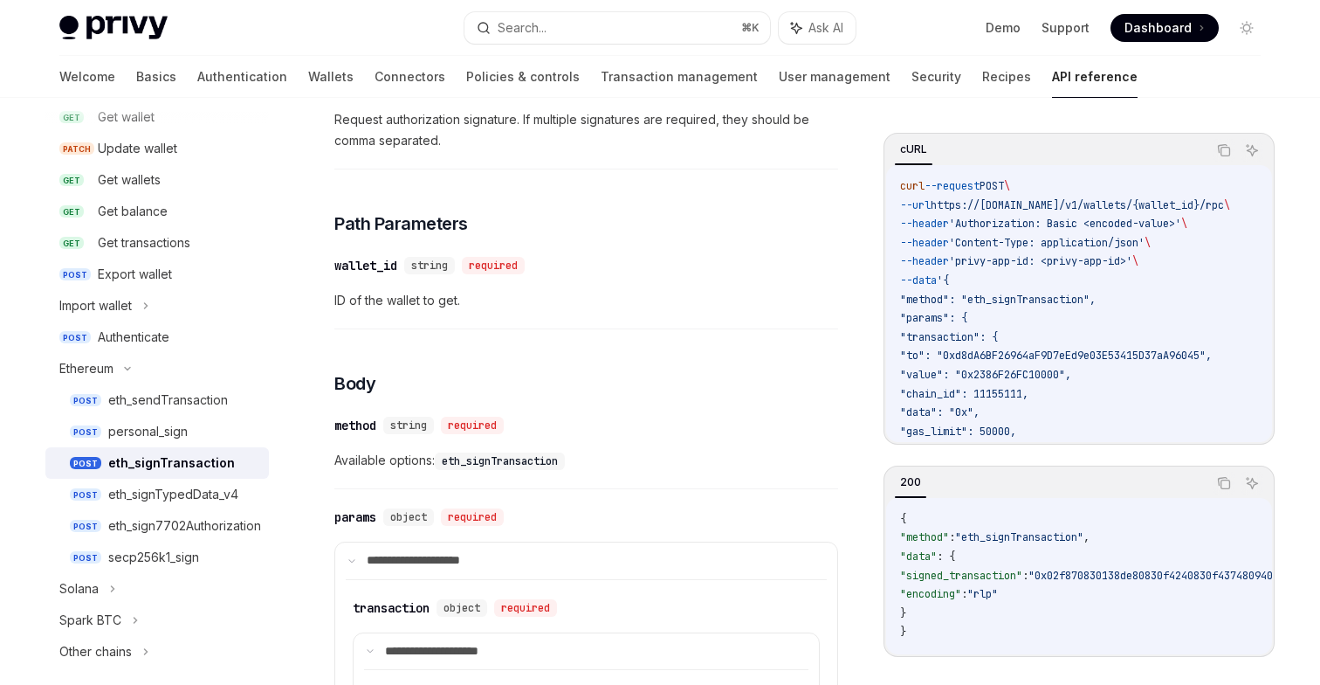
scroll to position [456, 0]
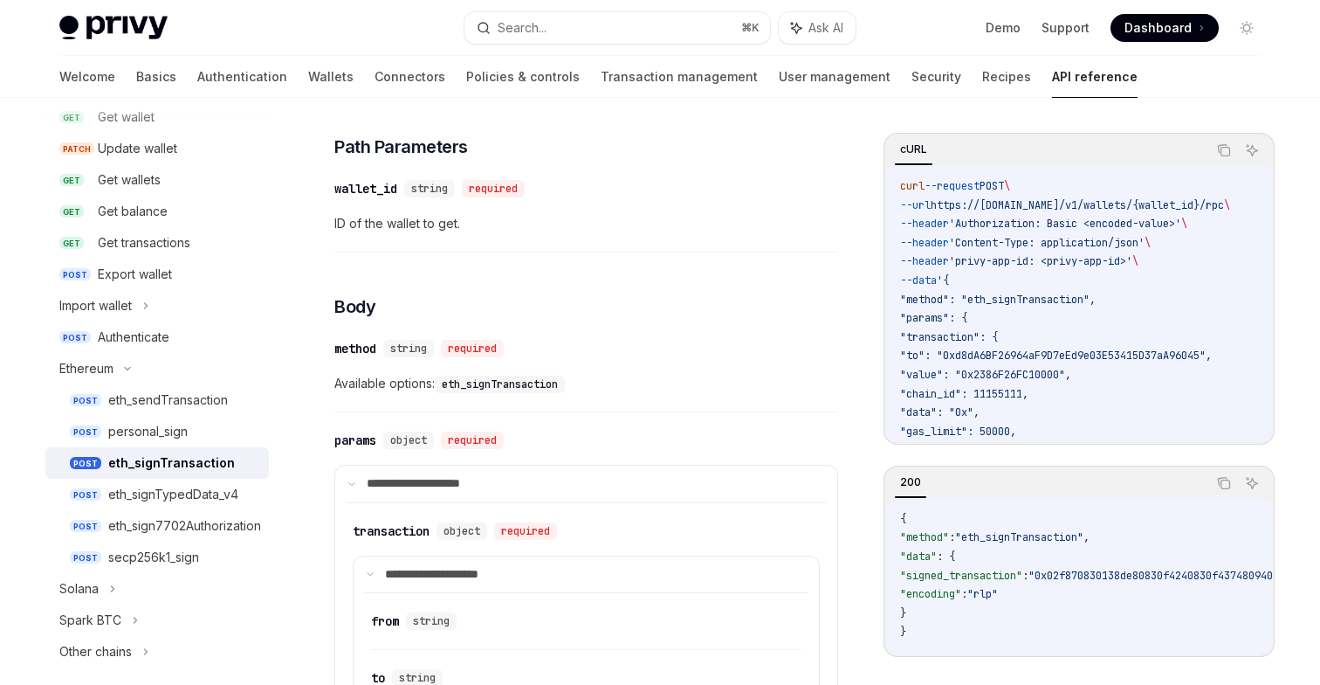
click at [530, 369] on div "​ method string required Available options: eth_signTransaction" at bounding box center [586, 370] width 504 height 83
click at [530, 378] on code "eth_signTransaction" at bounding box center [500, 383] width 130 height 17
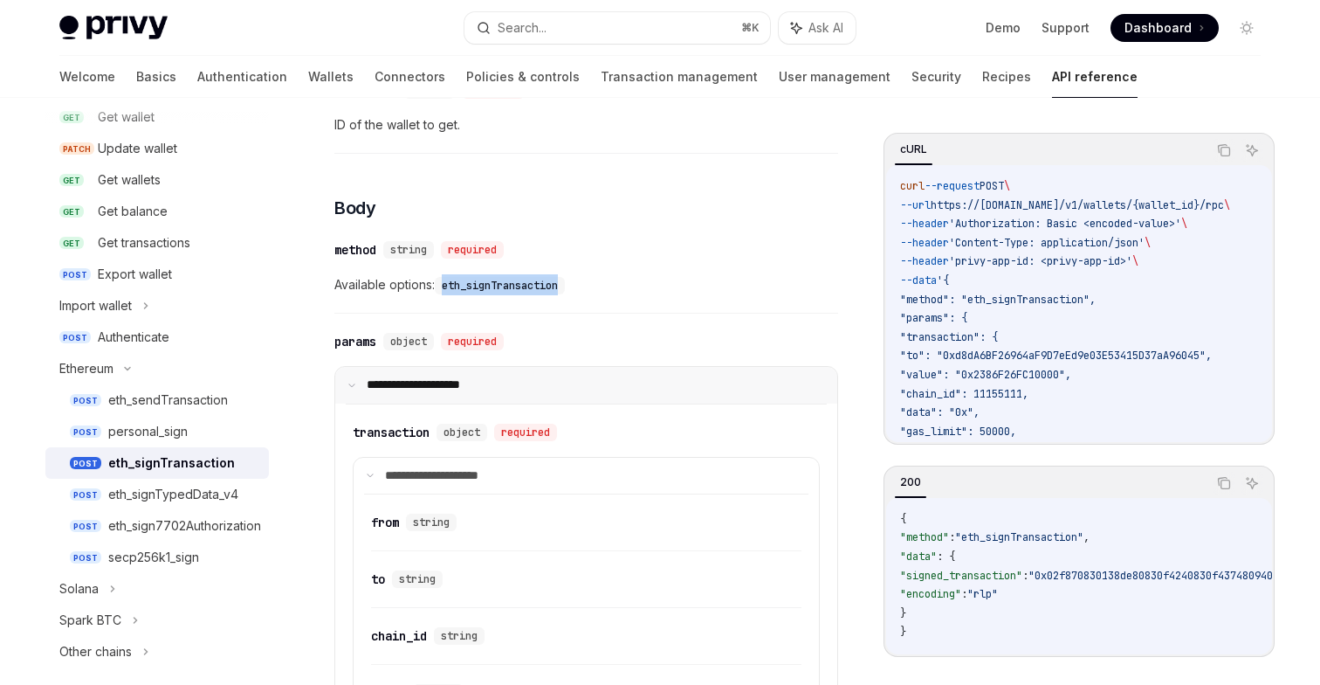
click at [511, 381] on summary "**********" at bounding box center [586, 385] width 502 height 37
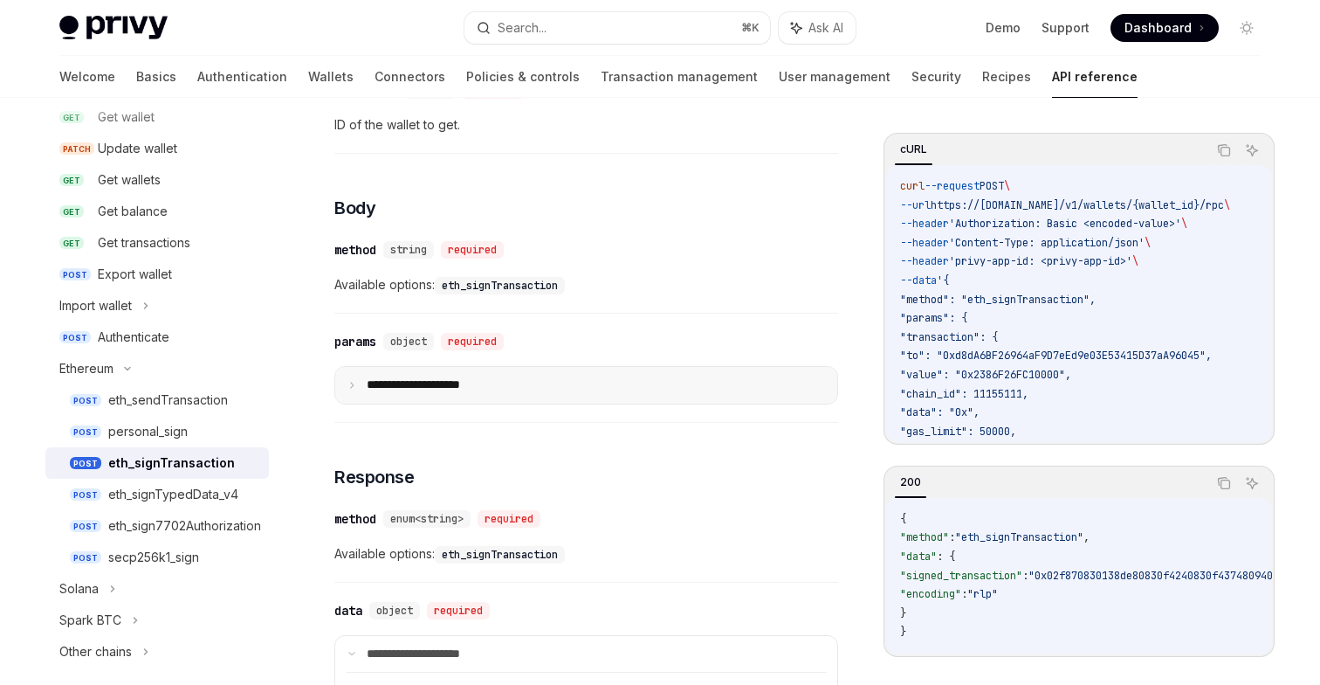
click at [511, 381] on summary "**********" at bounding box center [586, 385] width 502 height 37
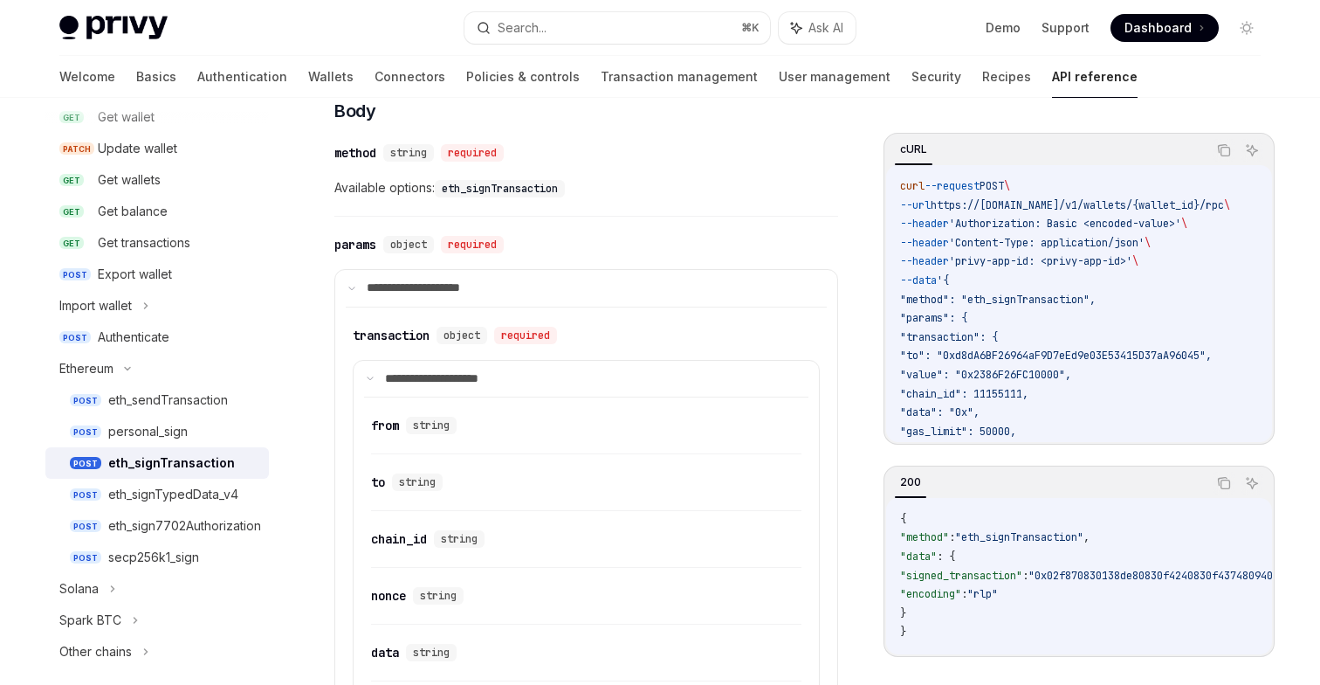
scroll to position [652, 0]
click at [470, 373] on p "**********" at bounding box center [443, 378] width 116 height 16
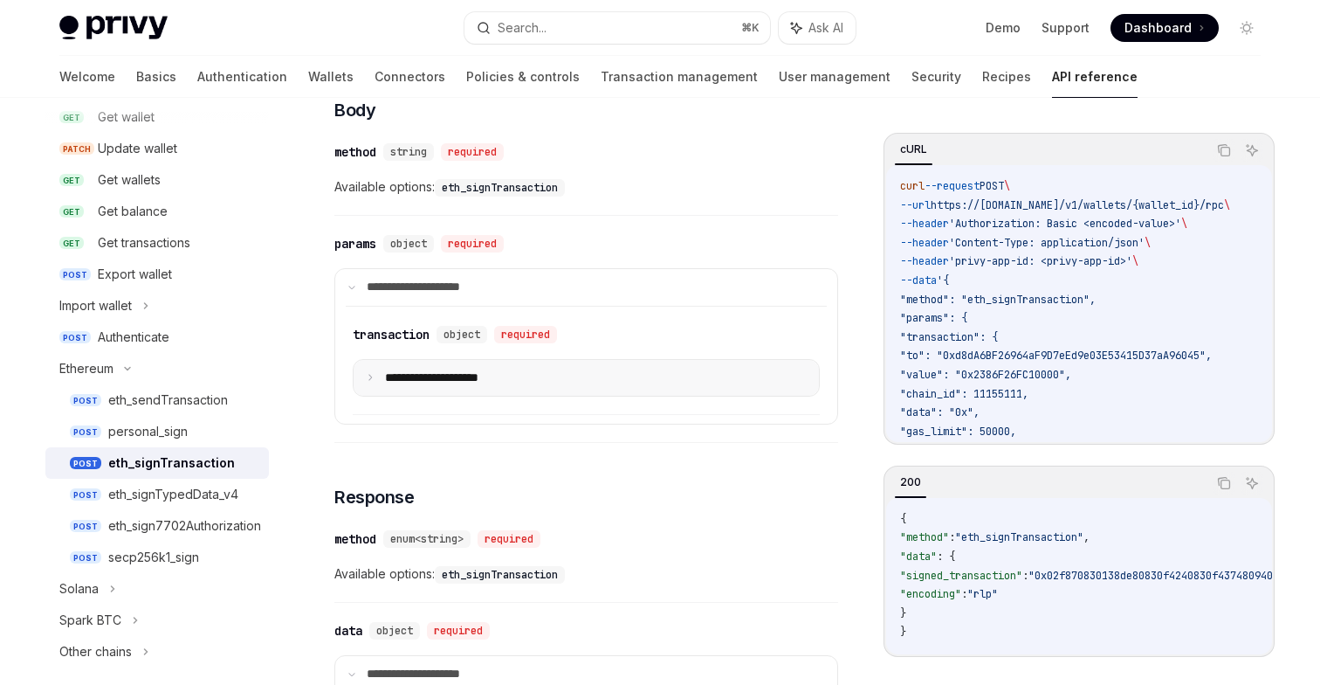
click at [470, 373] on p "**********" at bounding box center [445, 378] width 121 height 16
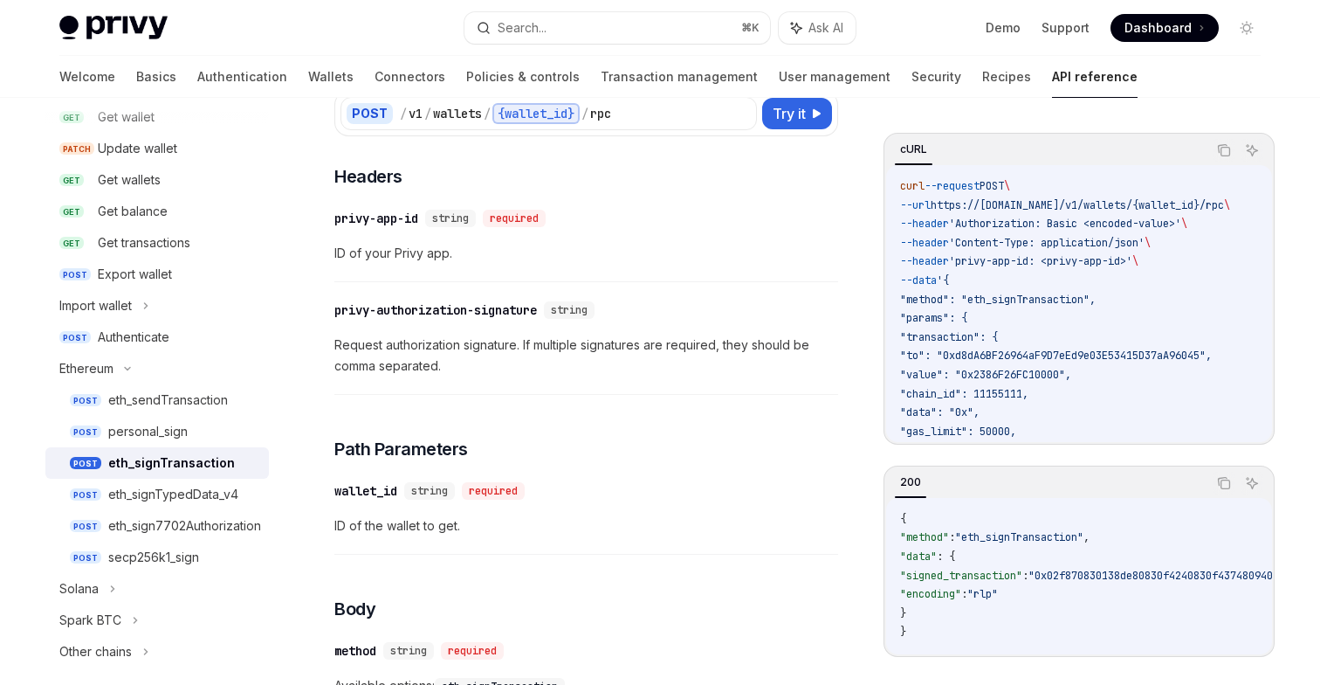
scroll to position [0, 0]
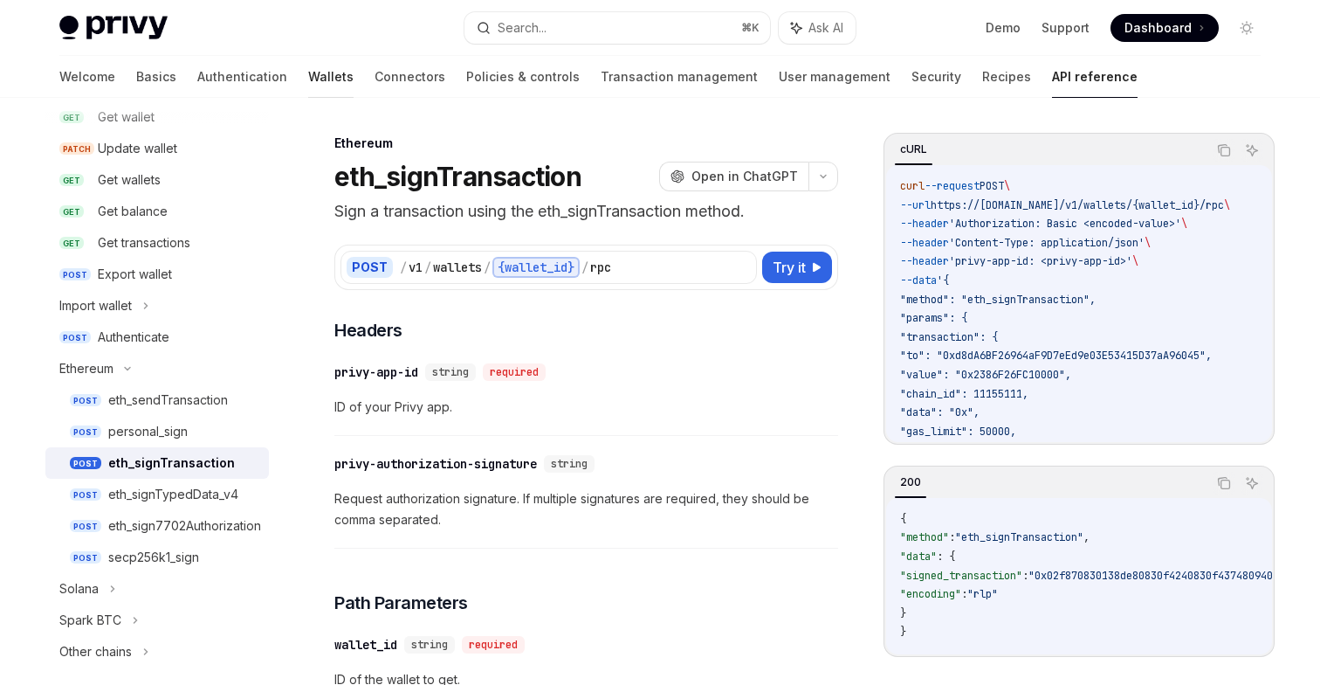
click at [308, 72] on link "Wallets" at bounding box center [330, 77] width 45 height 42
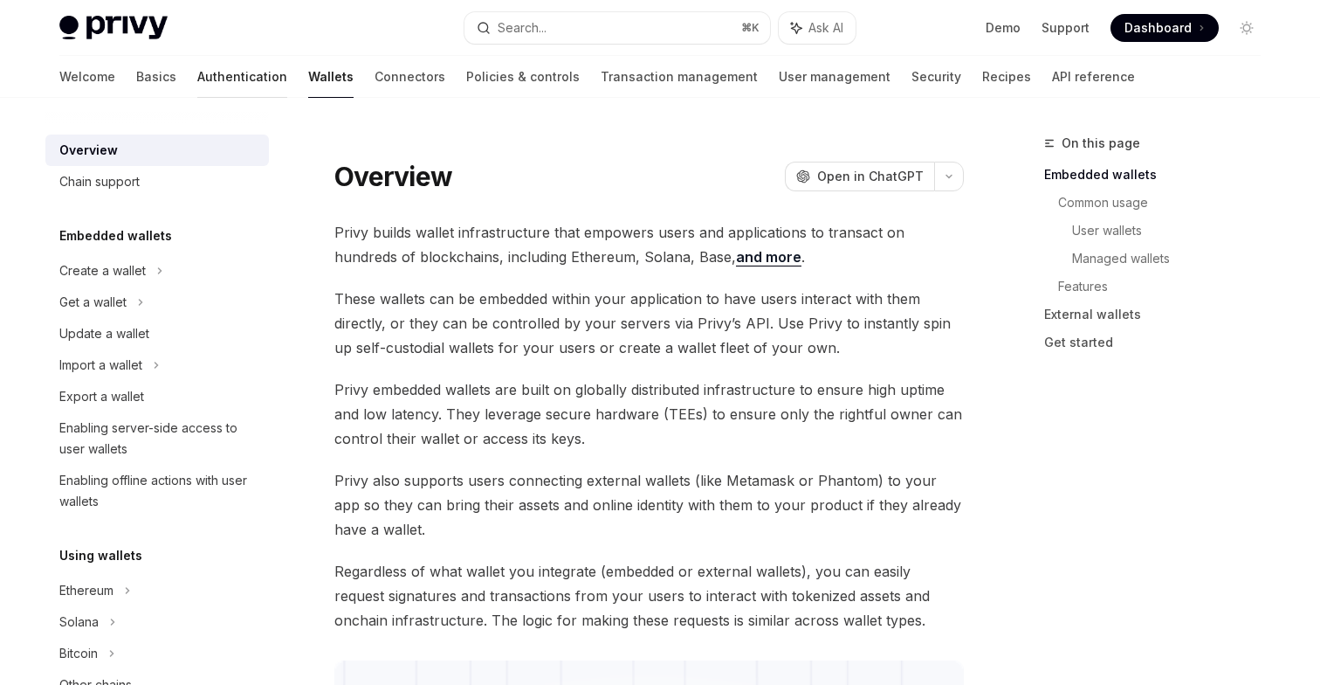
click at [197, 71] on link "Authentication" at bounding box center [242, 77] width 90 height 42
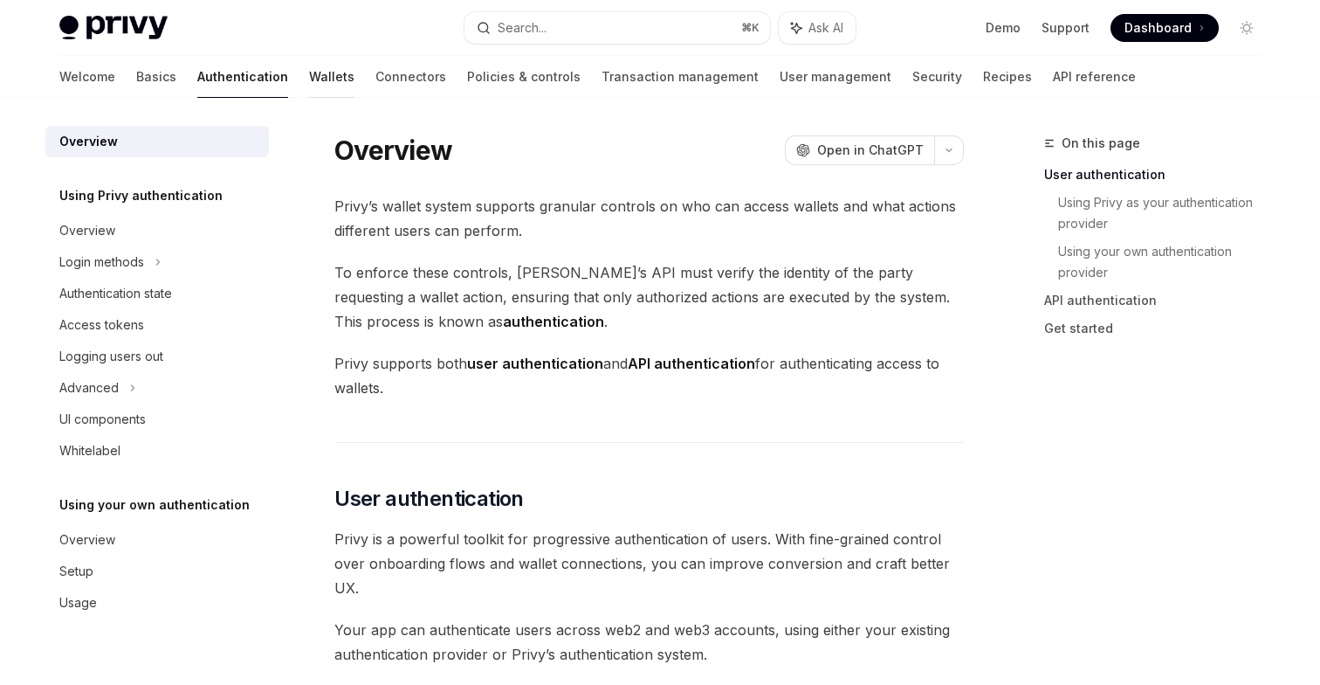
click at [309, 86] on link "Wallets" at bounding box center [331, 77] width 45 height 42
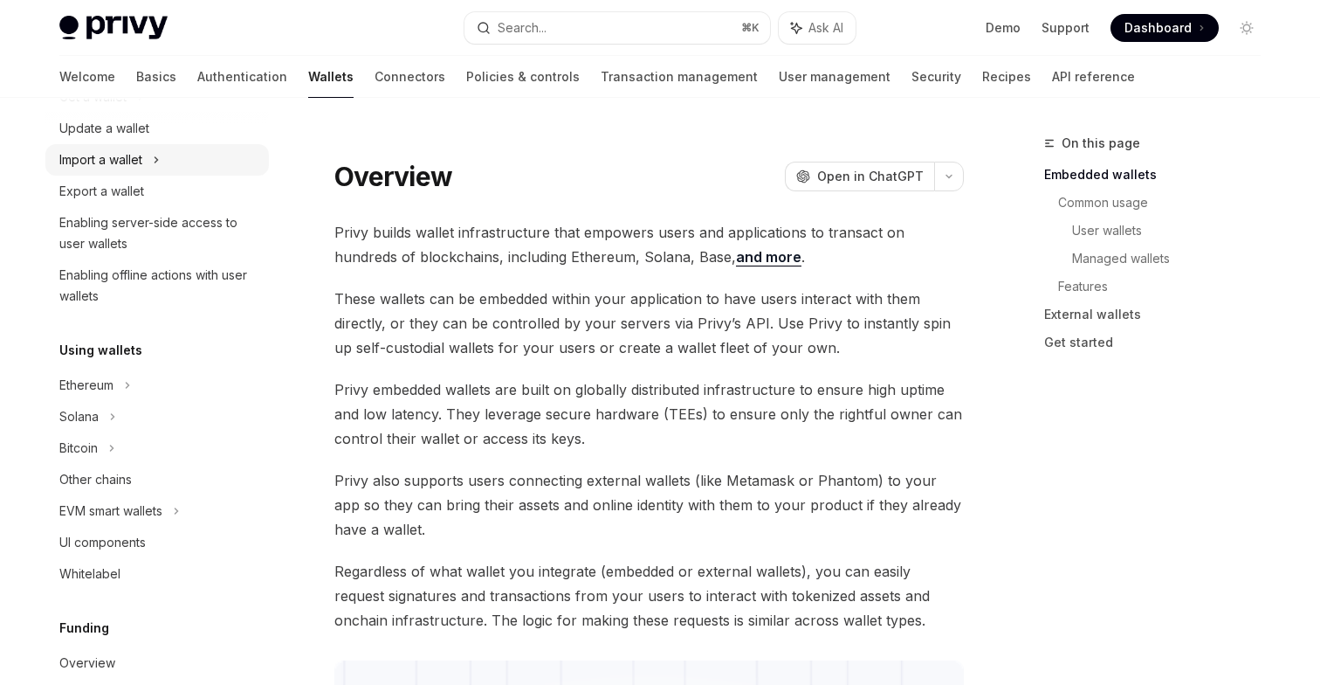
scroll to position [214, 0]
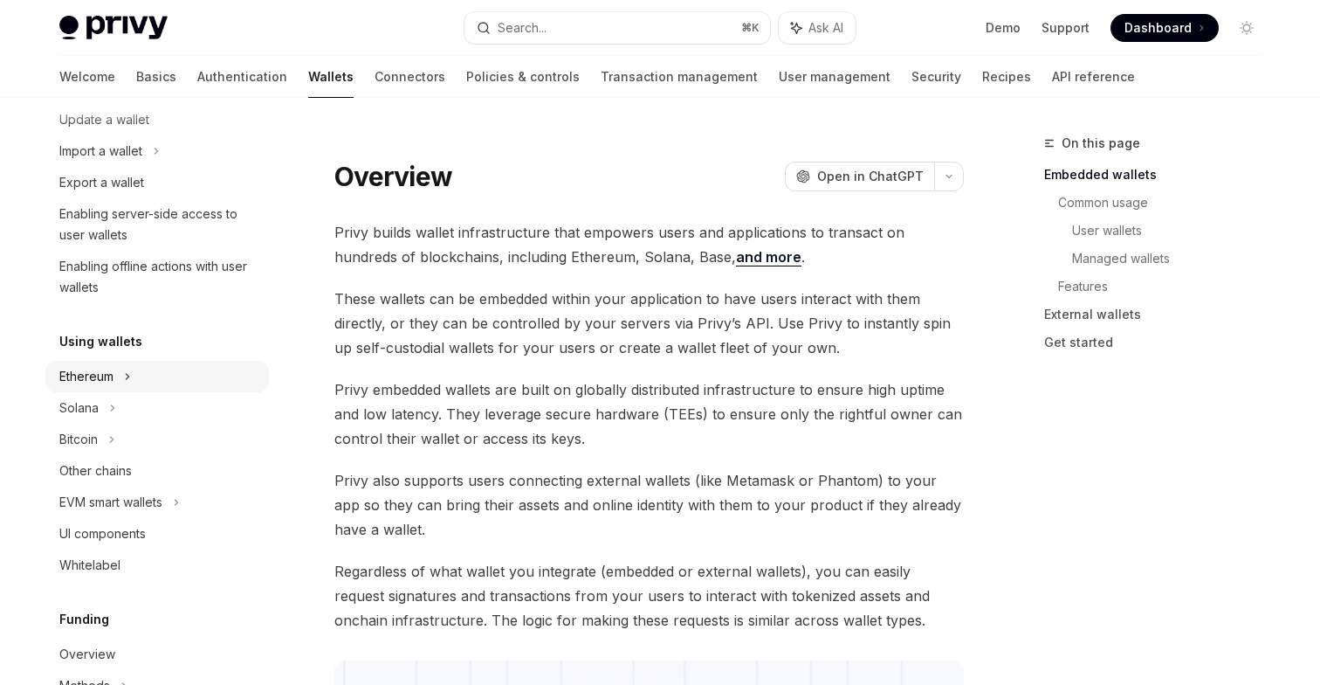
click at [149, 72] on div "Ethereum" at bounding box center [157, 56] width 224 height 31
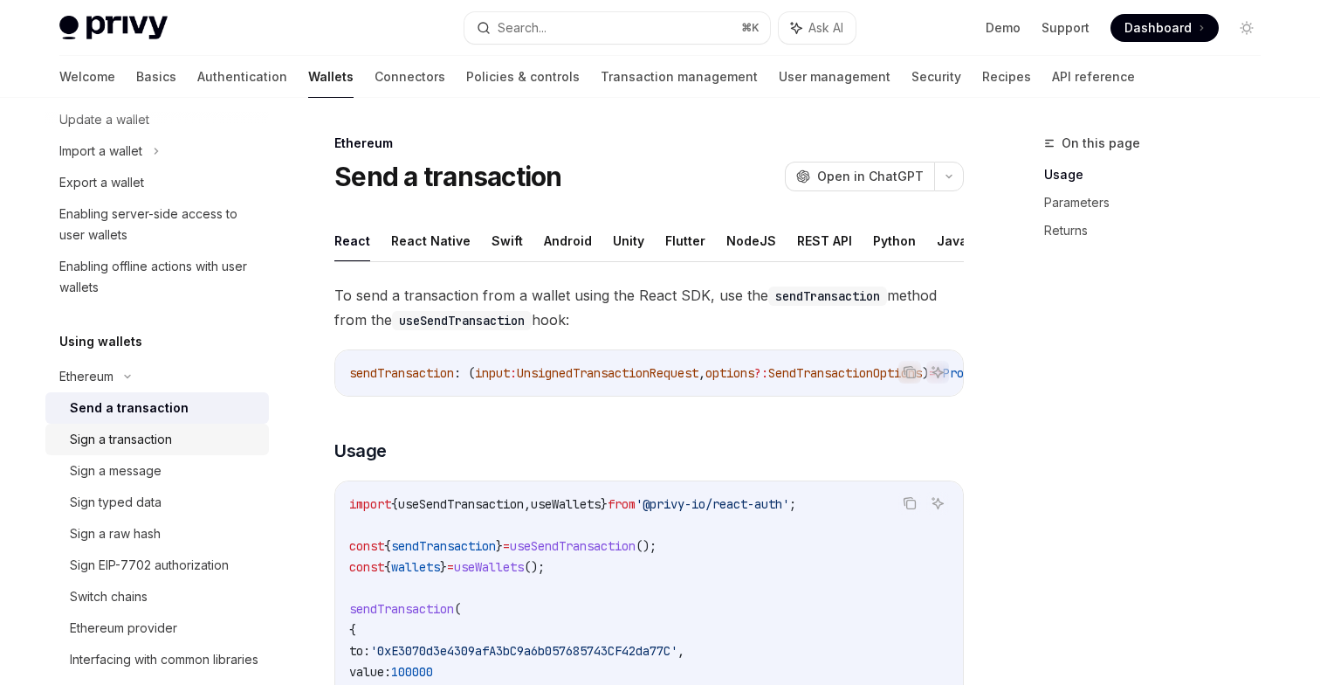
click at [147, 445] on div "Sign a transaction" at bounding box center [121, 439] width 102 height 21
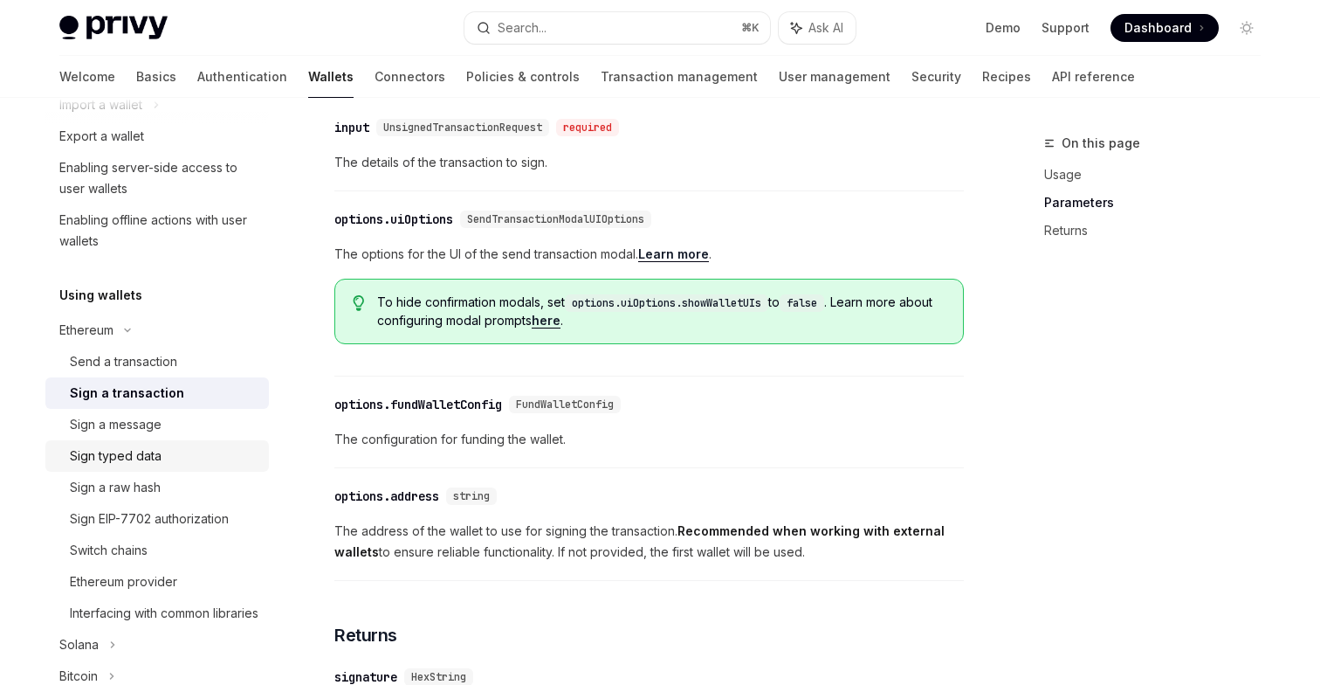
scroll to position [318, 0]
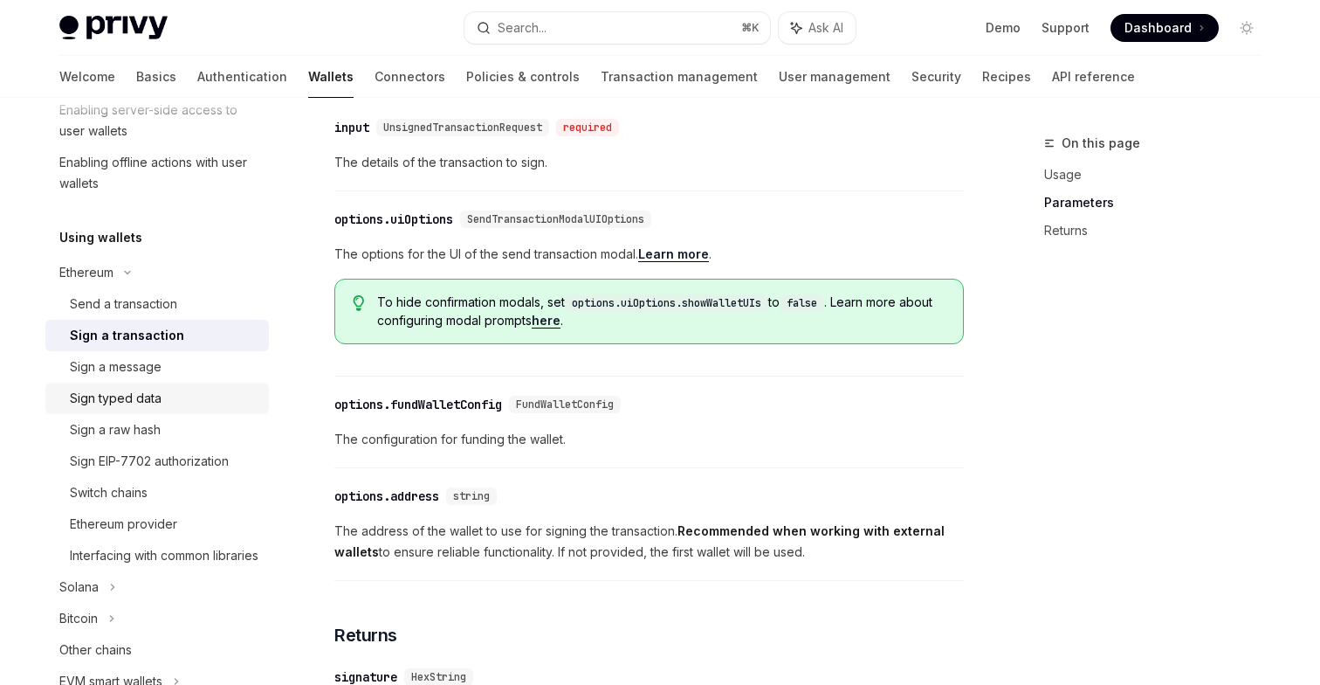
click at [182, 394] on div "Sign typed data" at bounding box center [164, 398] width 189 height 21
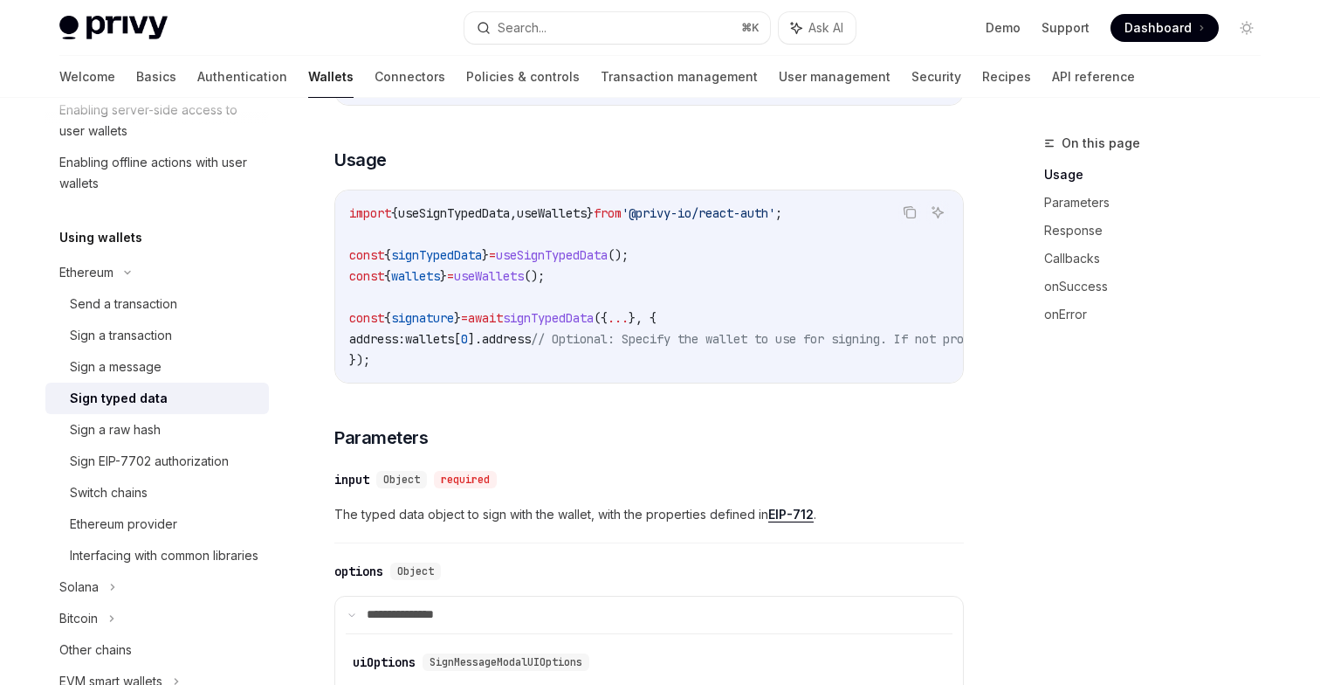
scroll to position [210, 0]
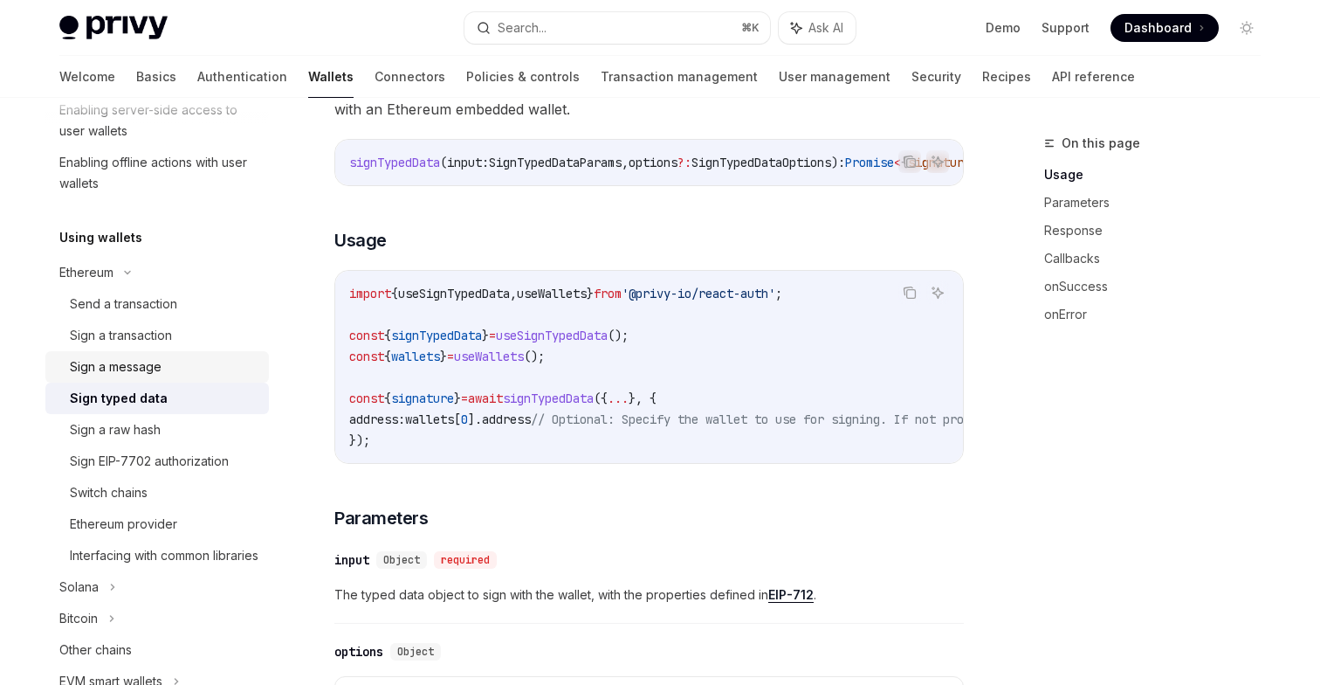
click at [153, 368] on div "Sign a message" at bounding box center [116, 366] width 92 height 21
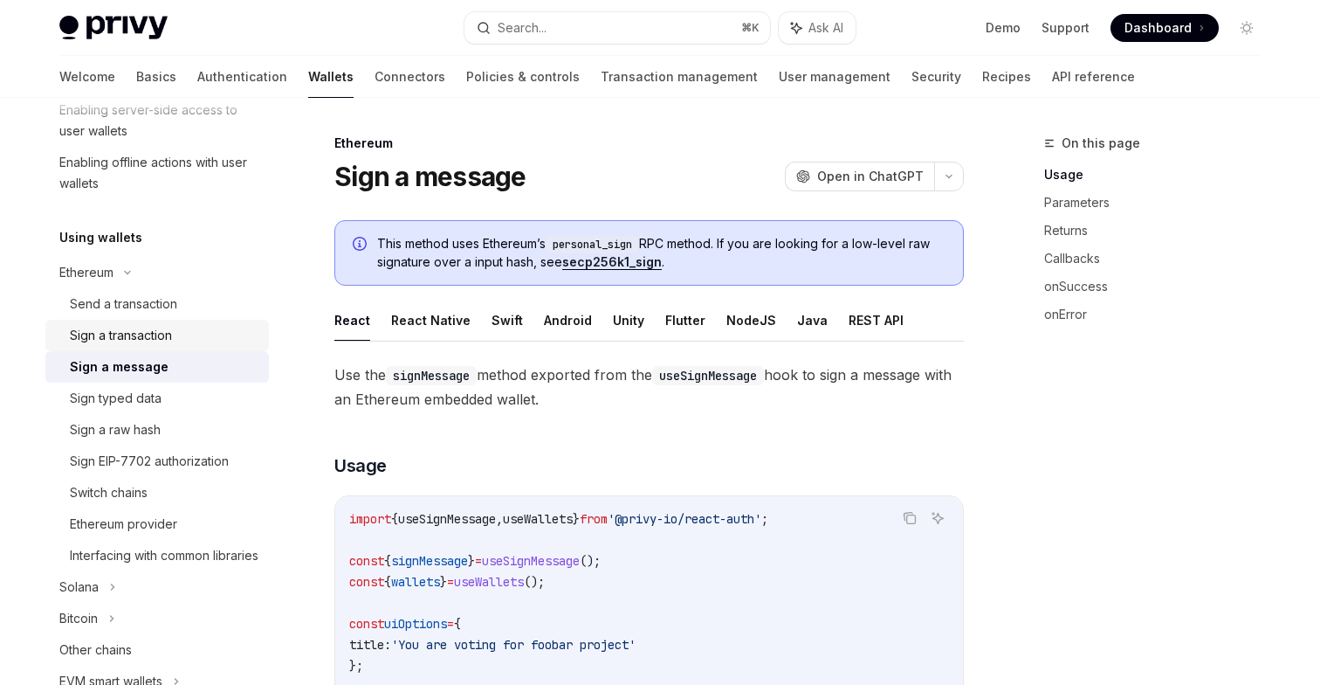
click at [162, 332] on div "Sign a transaction" at bounding box center [121, 335] width 102 height 21
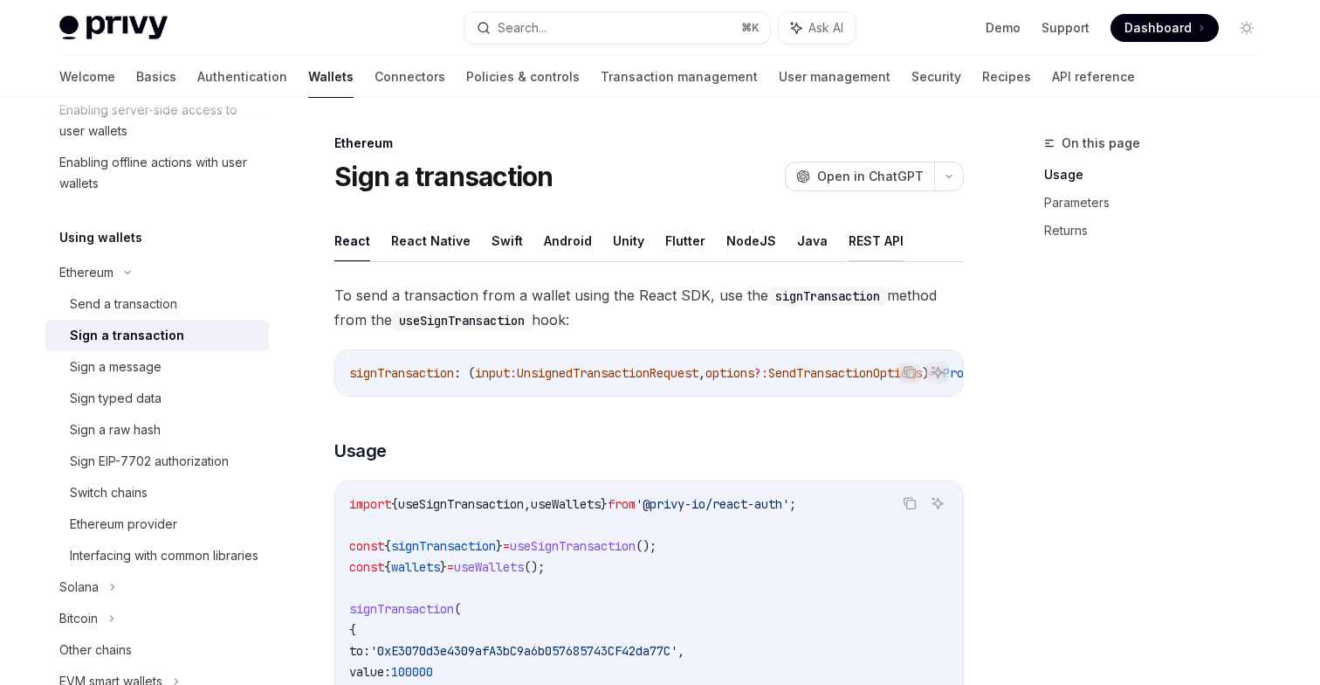
click at [862, 239] on button "REST API" at bounding box center [876, 240] width 55 height 41
type textarea "*"
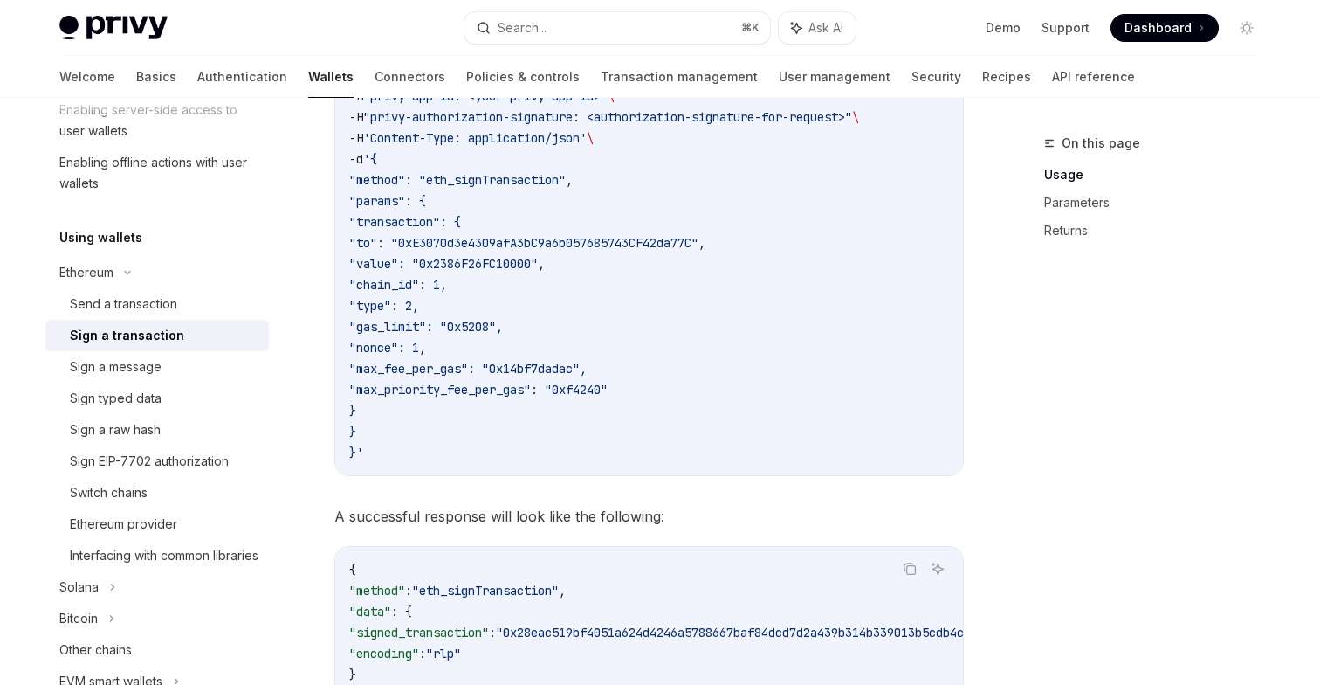
scroll to position [357, 0]
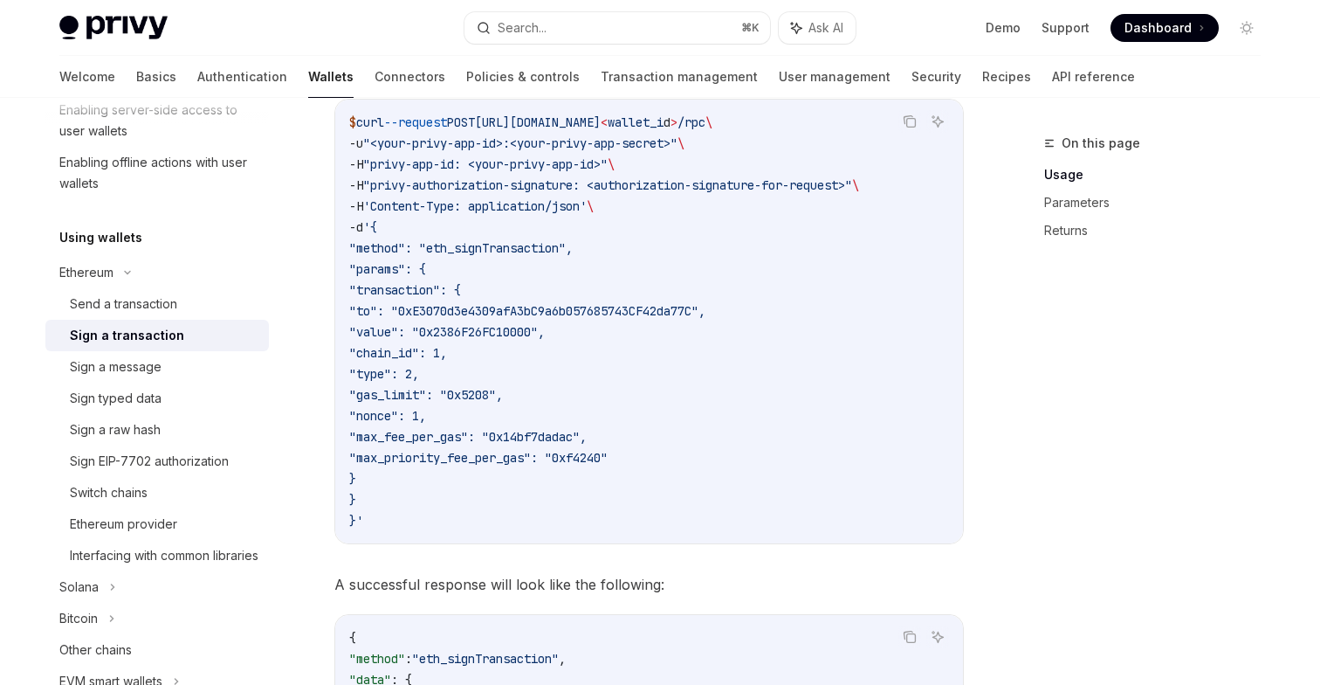
click at [767, 460] on code "$ curl --request POST [URL][DOMAIN_NAME] < wallet_i d > /rpc \ -u "<your-privy-…" at bounding box center [649, 321] width 600 height 419
